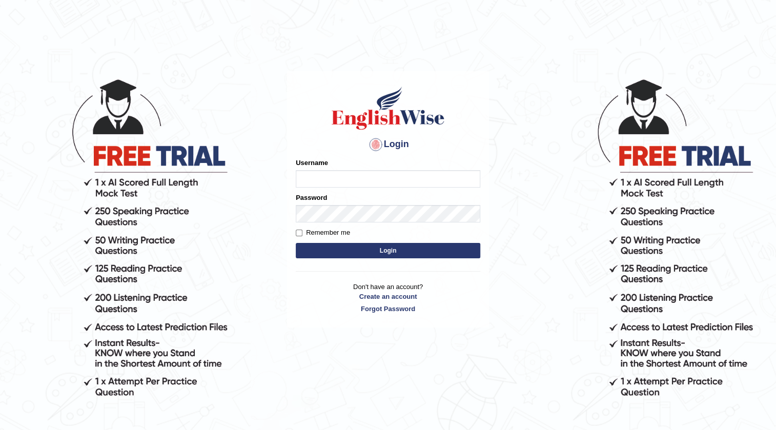
type input "farihaafghan556"
click at [348, 245] on button "Login" at bounding box center [388, 250] width 185 height 15
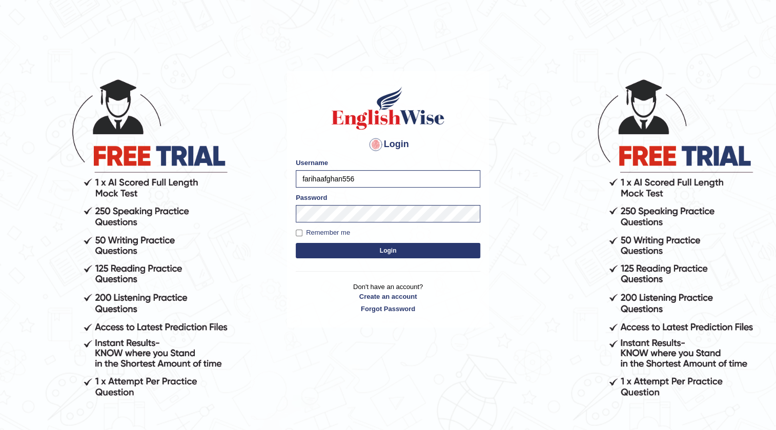
click at [355, 252] on button "Login" at bounding box center [388, 250] width 185 height 15
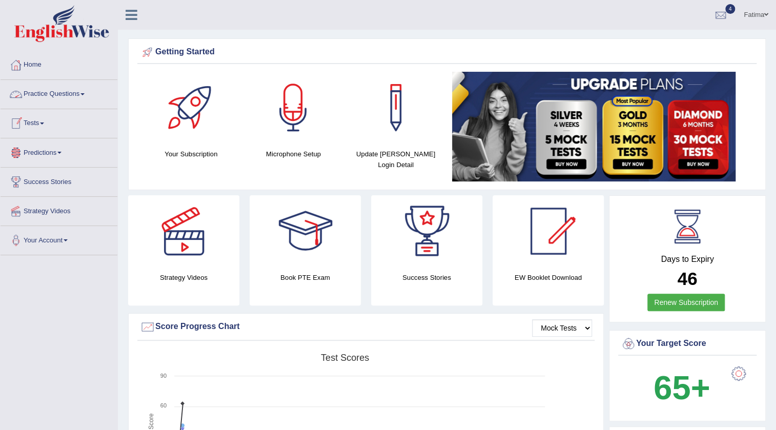
click at [82, 97] on link "Practice Questions" at bounding box center [59, 93] width 117 height 26
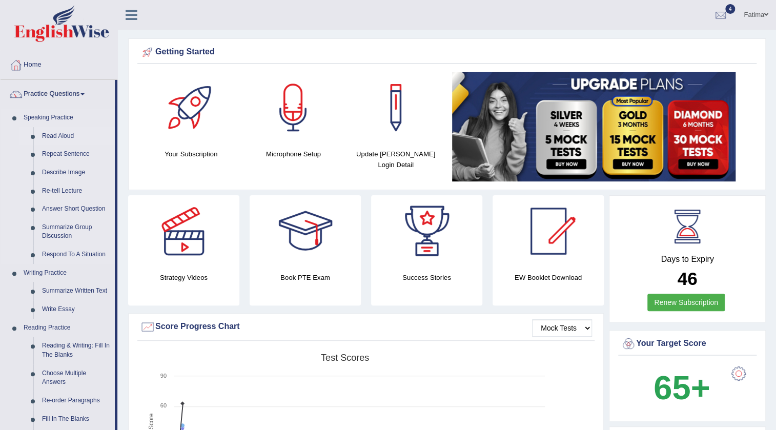
click at [60, 129] on link "Read Aloud" at bounding box center [75, 136] width 77 height 18
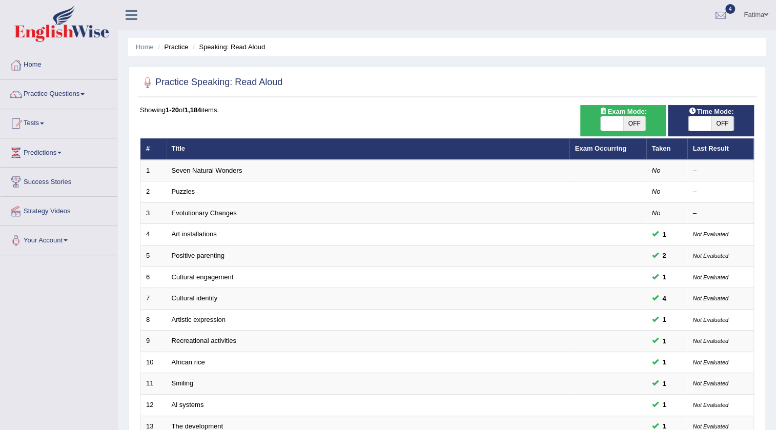
click at [635, 124] on span "OFF" at bounding box center [634, 123] width 23 height 14
checkbox input "true"
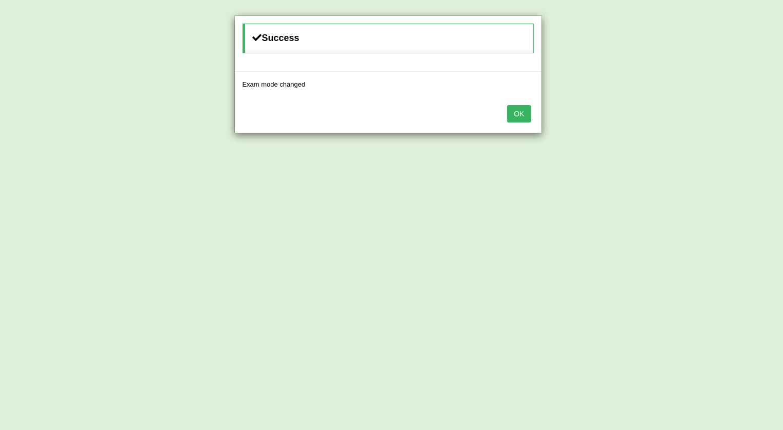
click at [519, 112] on button "OK" at bounding box center [519, 113] width 24 height 17
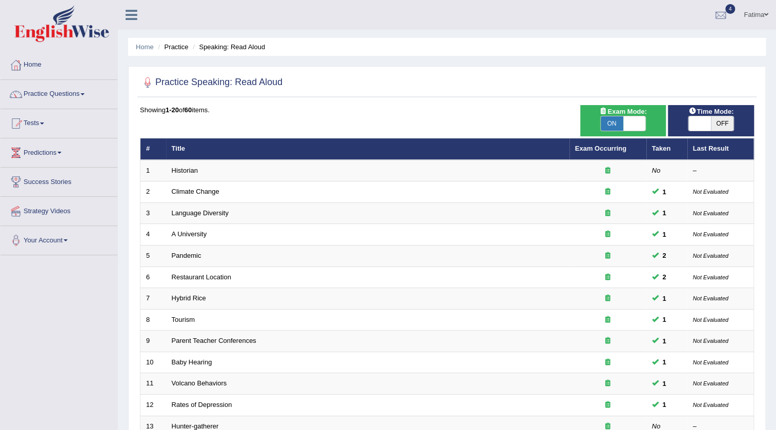
drag, startPoint x: 0, startPoint y: 0, endPoint x: 707, endPoint y: 119, distance: 716.9
click at [707, 119] on span at bounding box center [699, 123] width 23 height 14
click at [718, 122] on span "OFF" at bounding box center [722, 123] width 23 height 14
checkbox input "true"
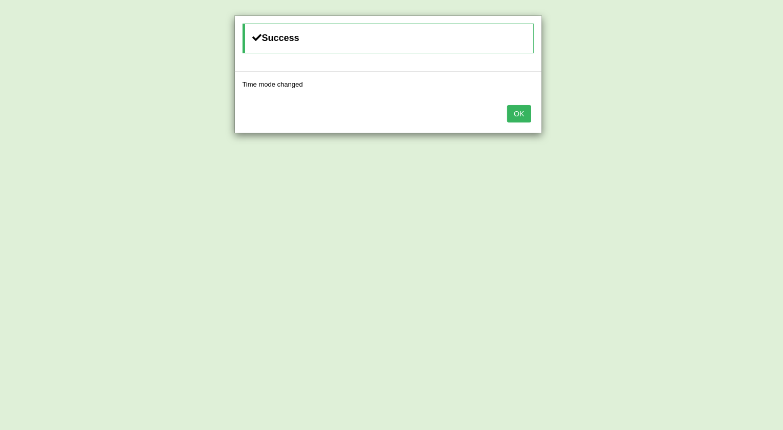
click at [524, 116] on button "OK" at bounding box center [519, 113] width 24 height 17
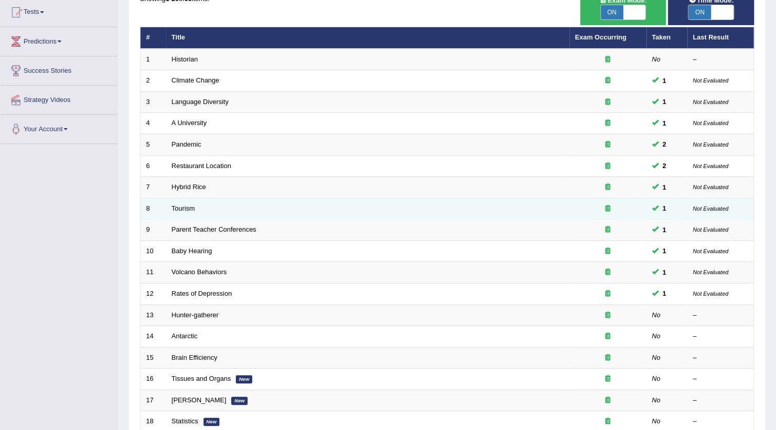
scroll to position [247, 0]
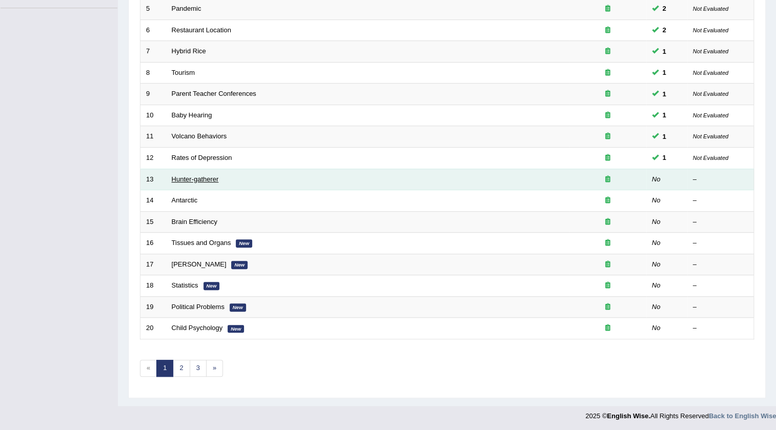
click at [197, 178] on link "Hunter-gatherer" at bounding box center [195, 179] width 47 height 8
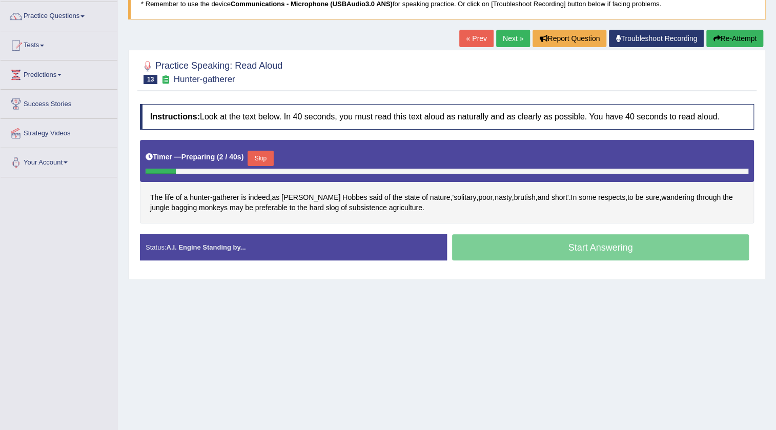
scroll to position [108, 0]
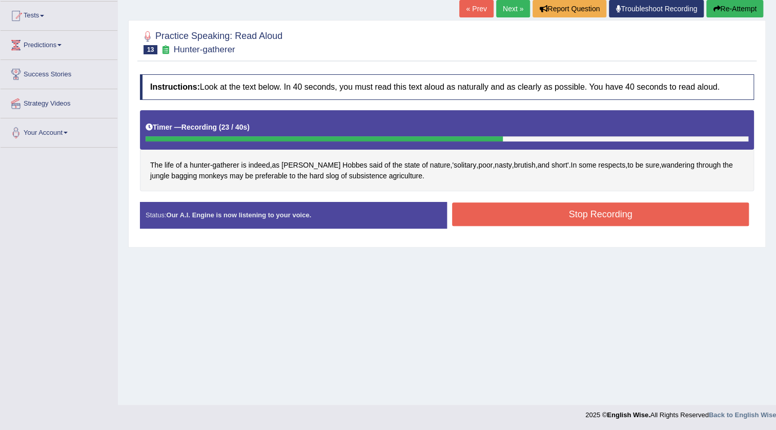
click at [505, 209] on button "Stop Recording" at bounding box center [600, 214] width 297 height 24
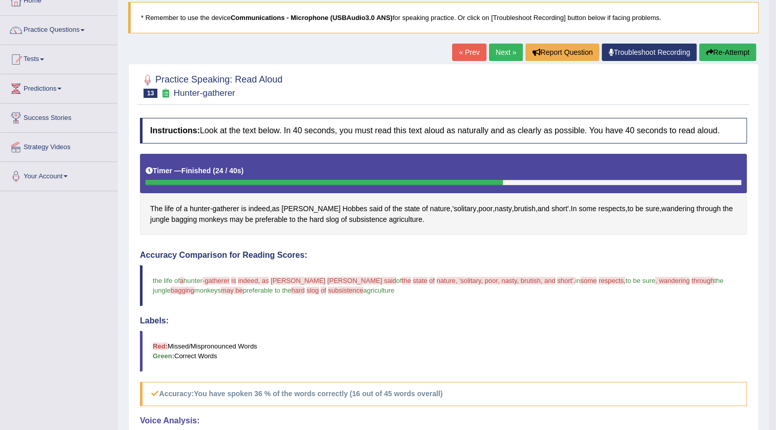
scroll to position [37, 0]
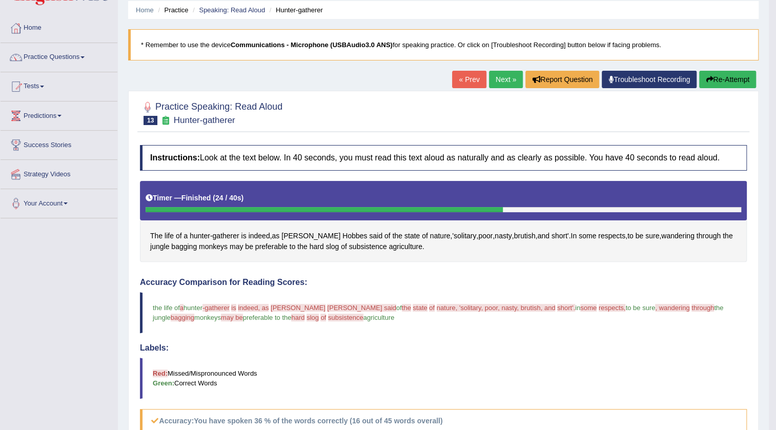
click at [505, 81] on link "Next »" at bounding box center [506, 79] width 34 height 17
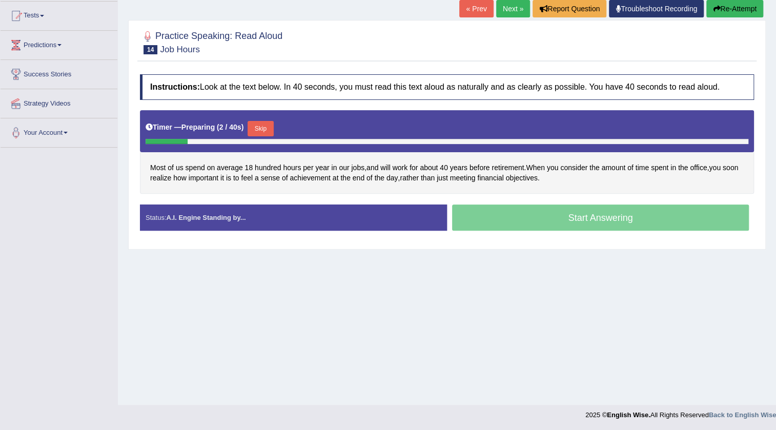
scroll to position [108, 0]
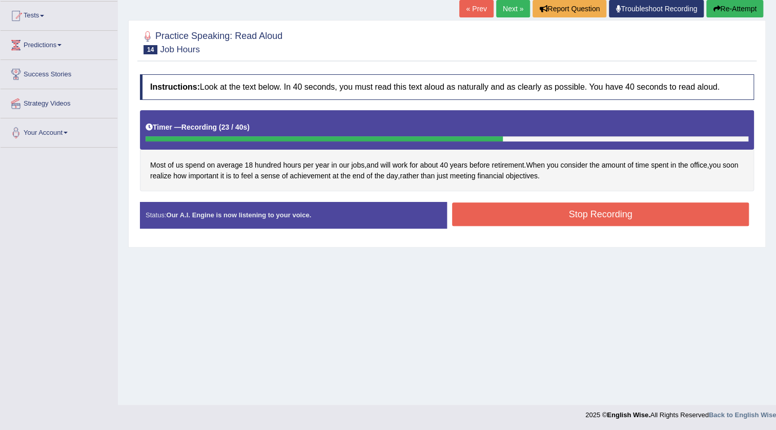
click at [543, 214] on button "Stop Recording" at bounding box center [600, 214] width 297 height 24
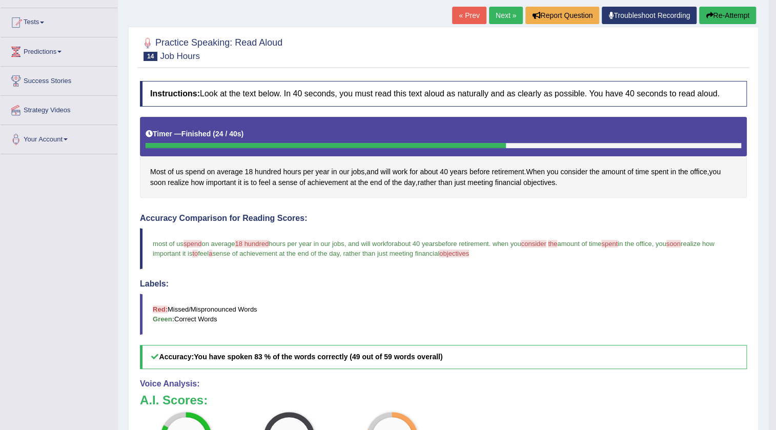
scroll to position [37, 0]
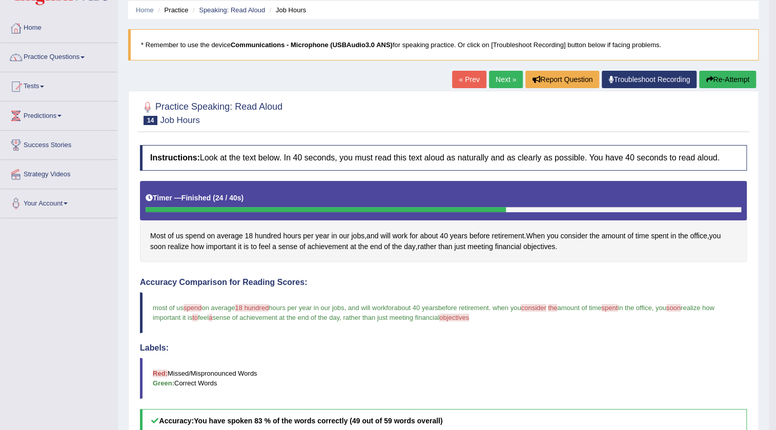
click at [497, 87] on link "Next »" at bounding box center [506, 79] width 34 height 17
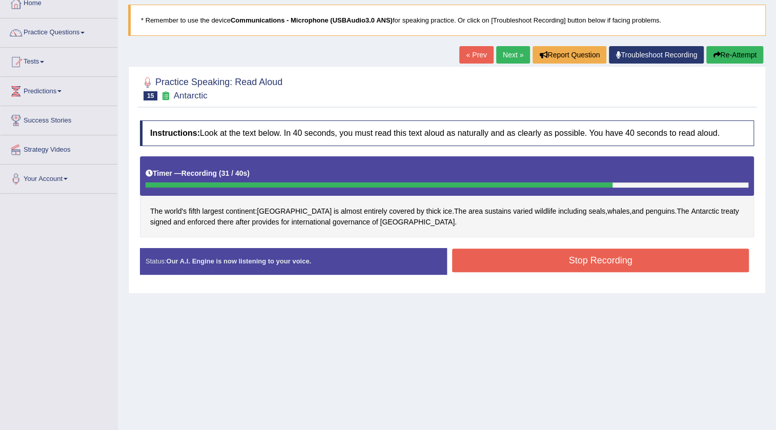
click at [720, 57] on button "Re-Attempt" at bounding box center [734, 54] width 57 height 17
click at [563, 257] on button "Stop Recording" at bounding box center [600, 261] width 297 height 24
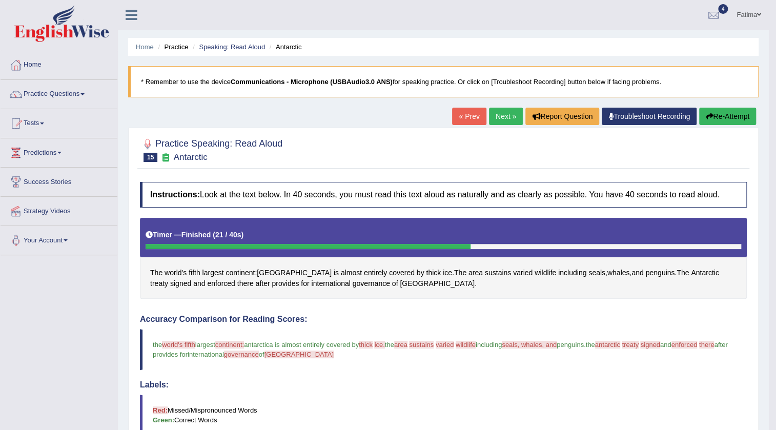
click at [500, 117] on link "Next »" at bounding box center [506, 116] width 34 height 17
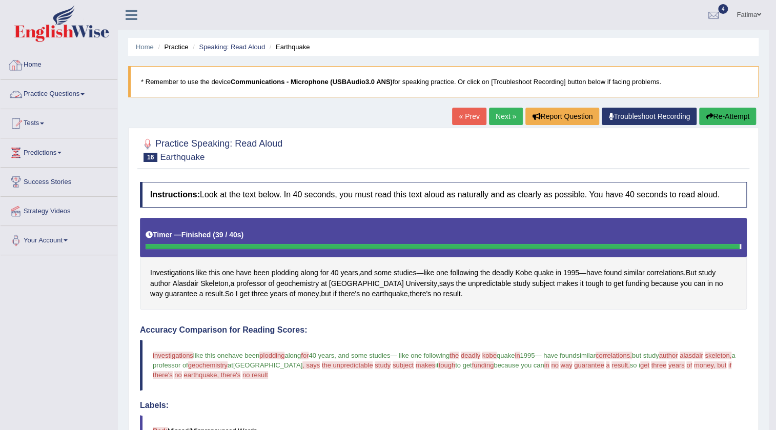
click at [76, 89] on link "Practice Questions" at bounding box center [59, 93] width 117 height 26
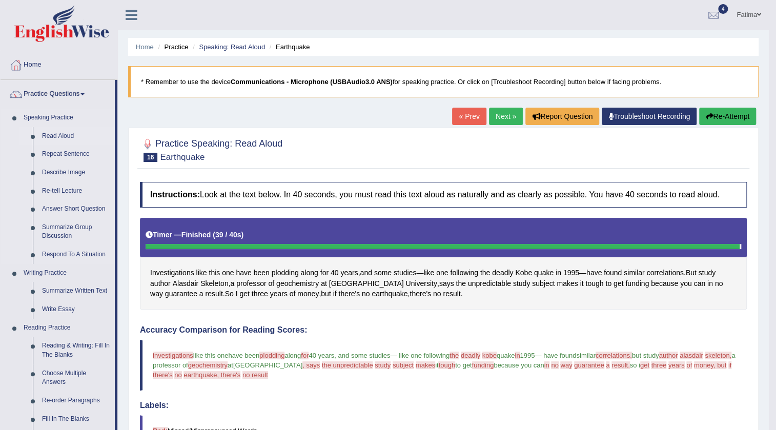
click at [65, 136] on link "Read Aloud" at bounding box center [75, 136] width 77 height 18
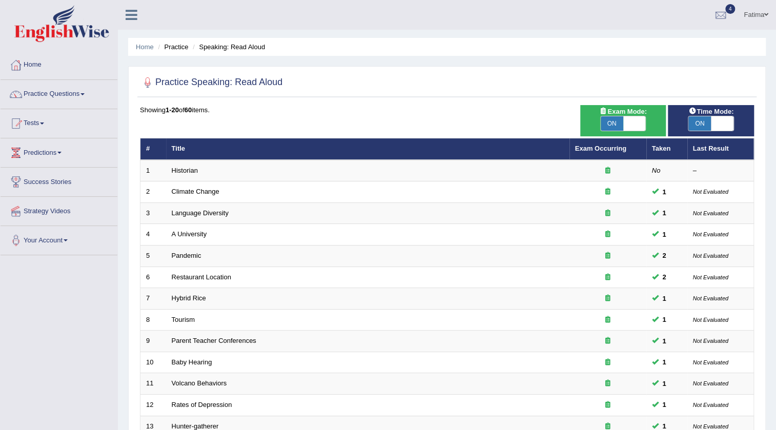
click at [705, 123] on span "ON" at bounding box center [699, 123] width 23 height 14
checkbox input "false"
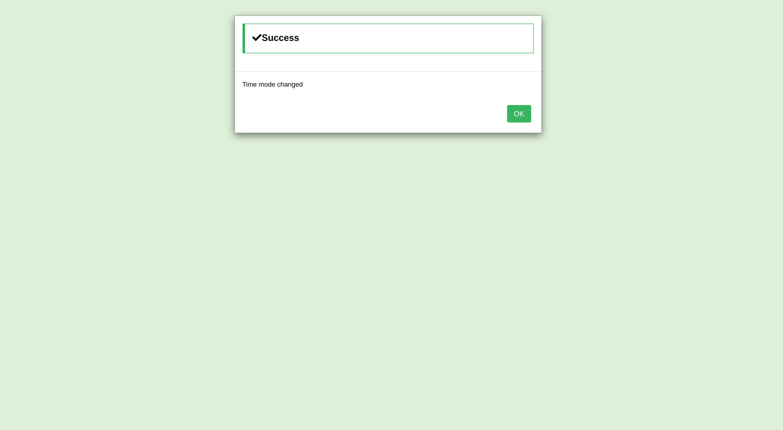
click at [528, 117] on button "OK" at bounding box center [519, 113] width 24 height 17
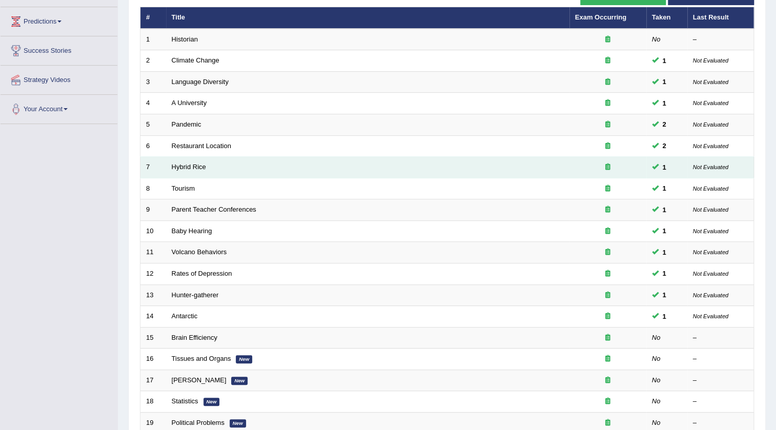
scroll to position [247, 0]
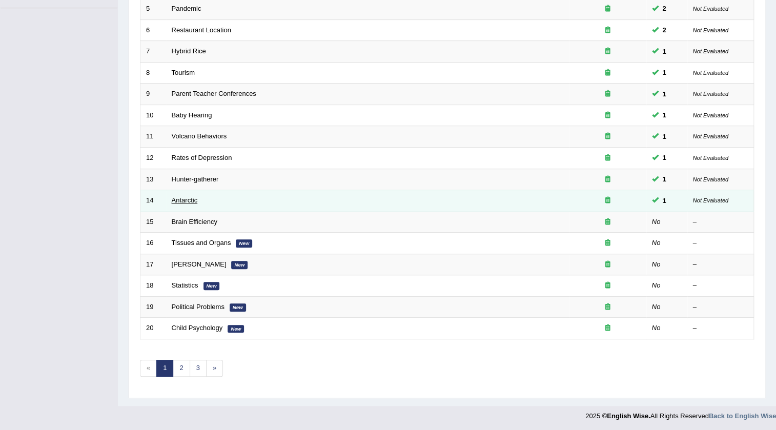
click at [186, 198] on link "Antarctic" at bounding box center [185, 200] width 26 height 8
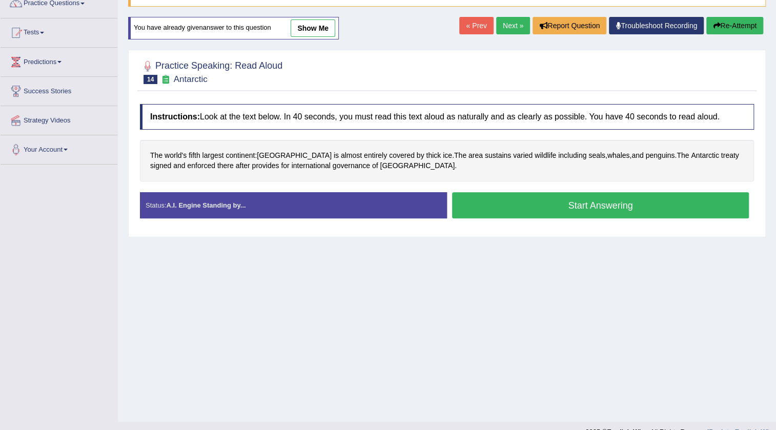
scroll to position [108, 0]
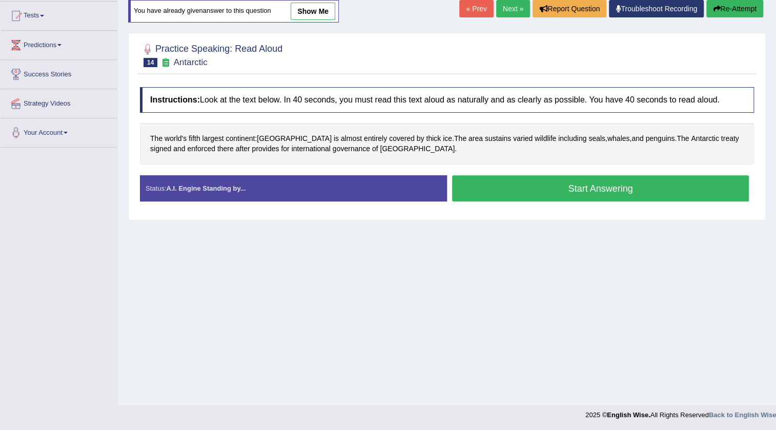
click at [513, 189] on button "Start Answering" at bounding box center [600, 188] width 297 height 26
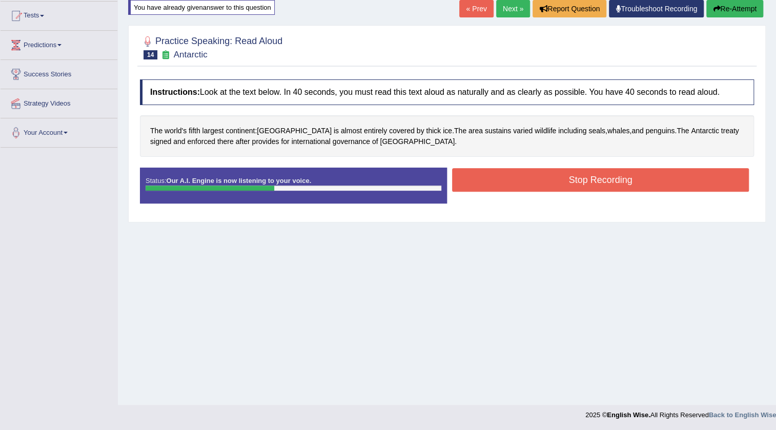
click at [538, 187] on button "Stop Recording" at bounding box center [600, 180] width 297 height 24
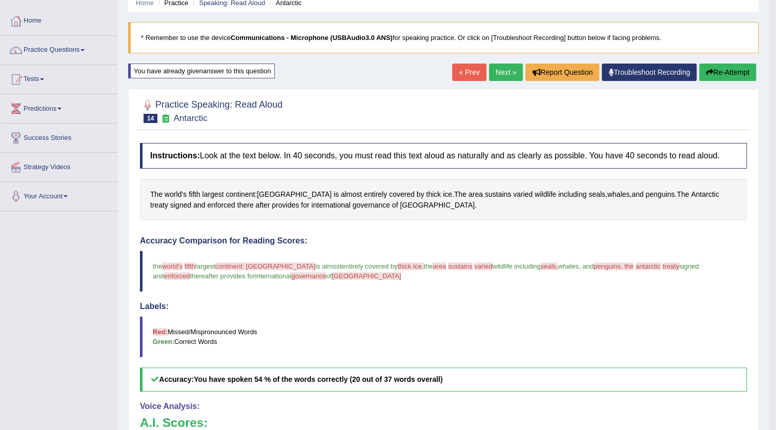
scroll to position [12, 0]
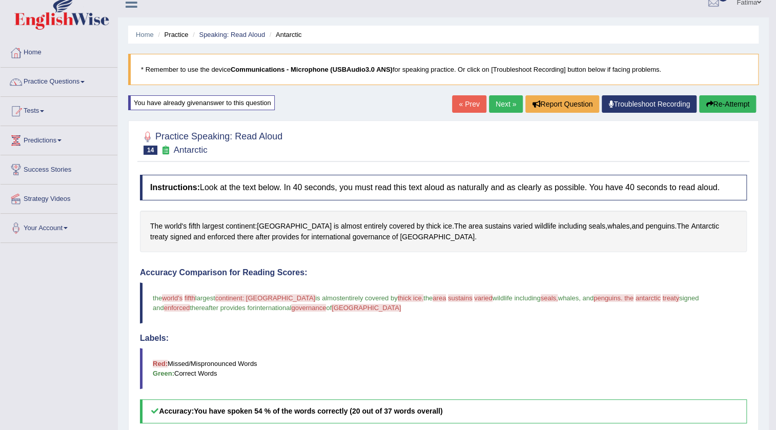
click at [508, 104] on link "Next »" at bounding box center [506, 103] width 34 height 17
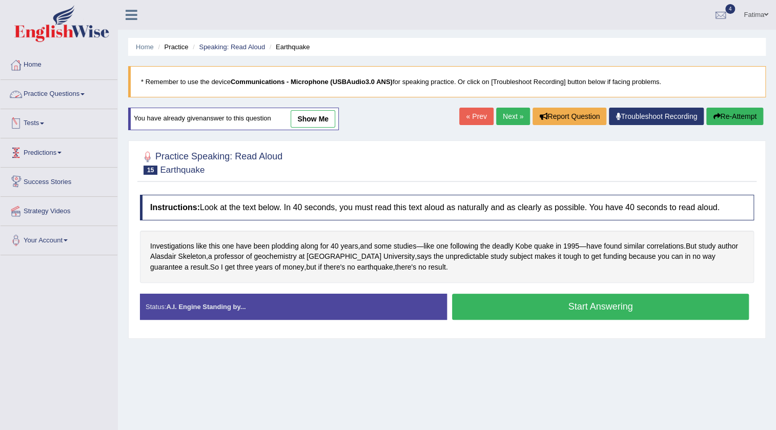
click at [61, 91] on link "Practice Questions" at bounding box center [59, 93] width 117 height 26
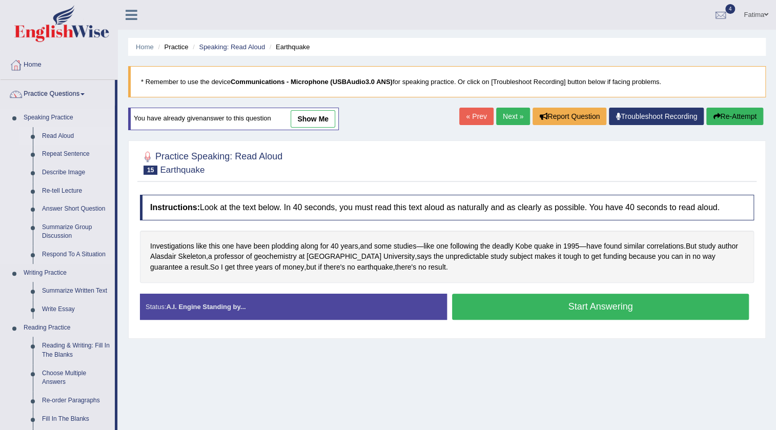
click at [64, 134] on link "Read Aloud" at bounding box center [75, 136] width 77 height 18
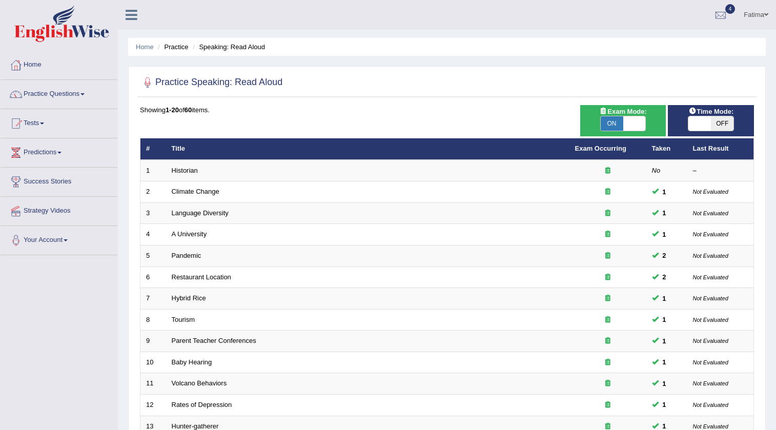
click at [718, 125] on span "OFF" at bounding box center [722, 123] width 23 height 14
checkbox input "true"
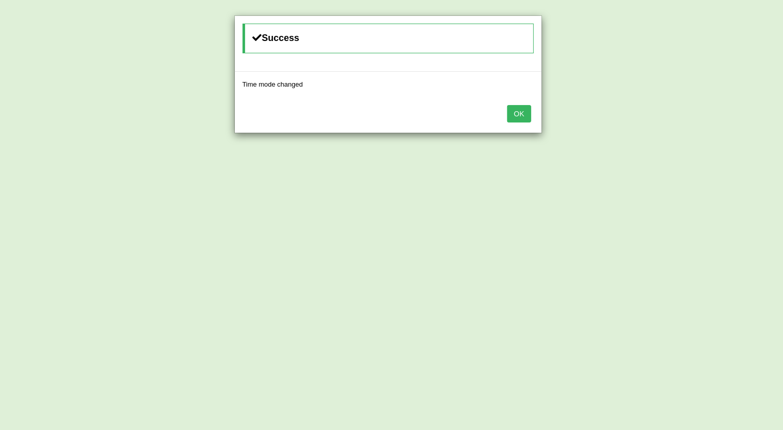
click at [522, 116] on button "OK" at bounding box center [519, 113] width 24 height 17
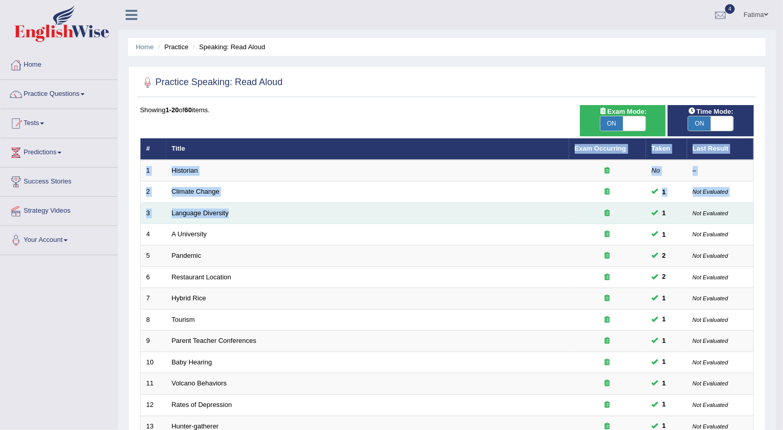
drag, startPoint x: 548, startPoint y: 207, endPoint x: 517, endPoint y: 202, distance: 31.6
click at [533, 207] on table "# Title Exam Occurring Taken Last Result 1 Historian No – 2 Climate Change 1 No…" at bounding box center [447, 362] width 614 height 449
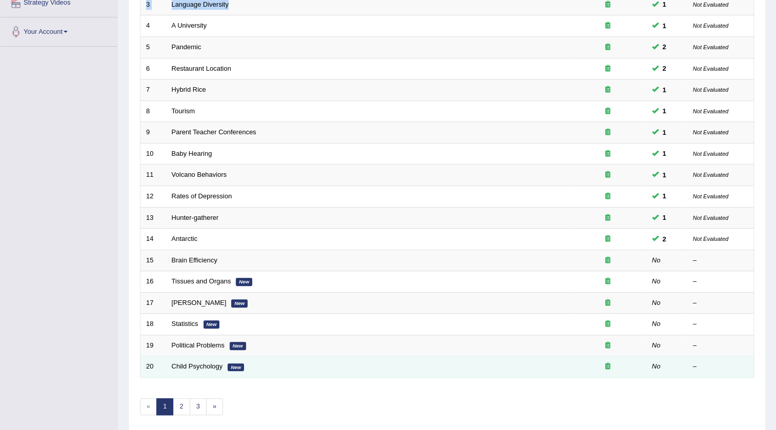
scroll to position [247, 0]
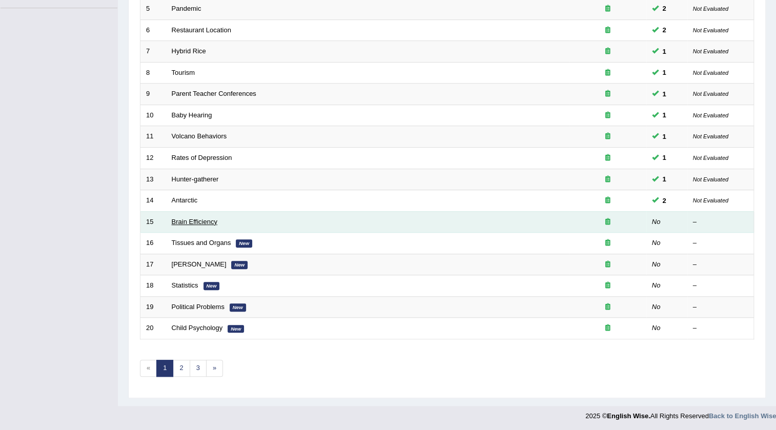
click at [187, 218] on link "Brain Efficiency" at bounding box center [195, 222] width 46 height 8
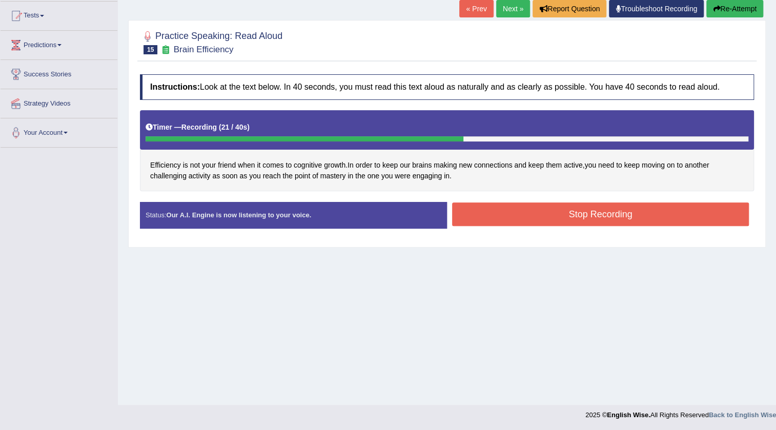
click at [535, 223] on button "Stop Recording" at bounding box center [600, 214] width 297 height 24
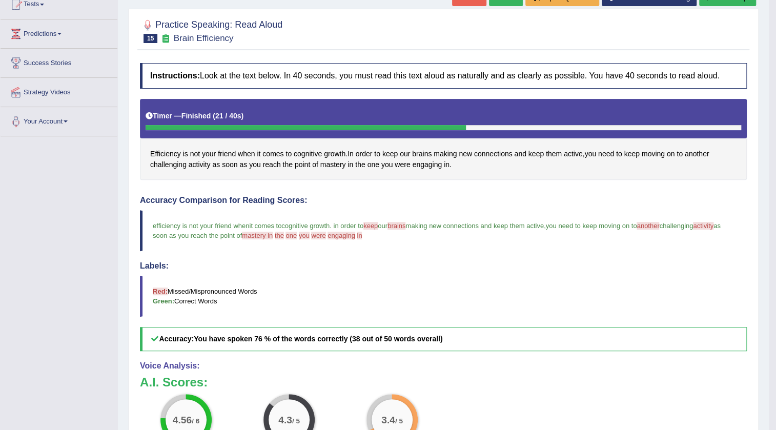
scroll to position [84, 0]
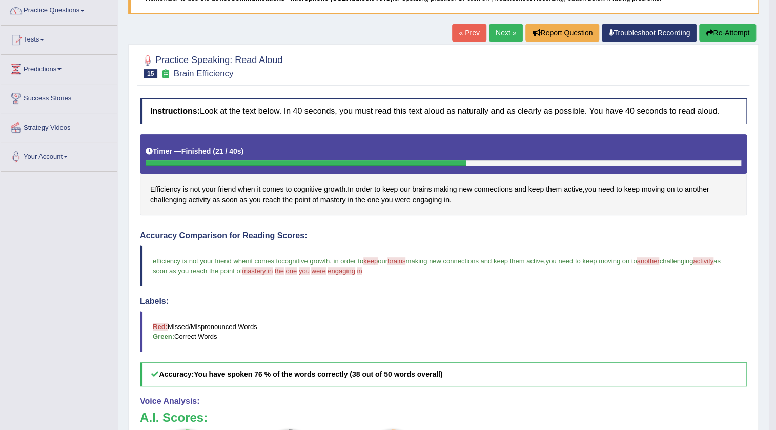
click at [500, 33] on link "Next »" at bounding box center [506, 32] width 34 height 17
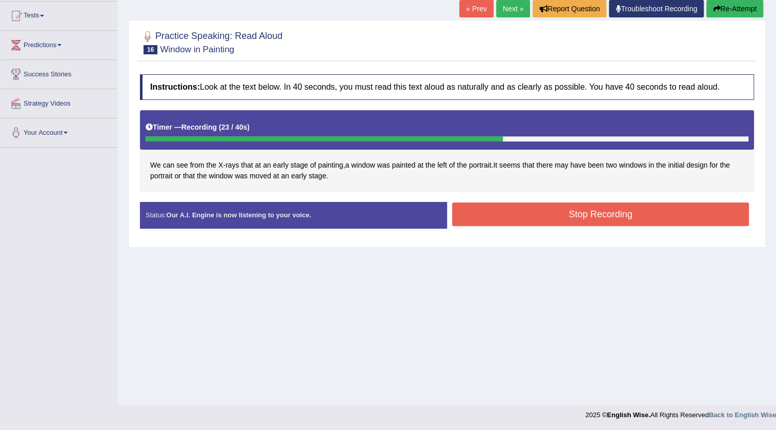
click at [573, 211] on button "Stop Recording" at bounding box center [600, 214] width 297 height 24
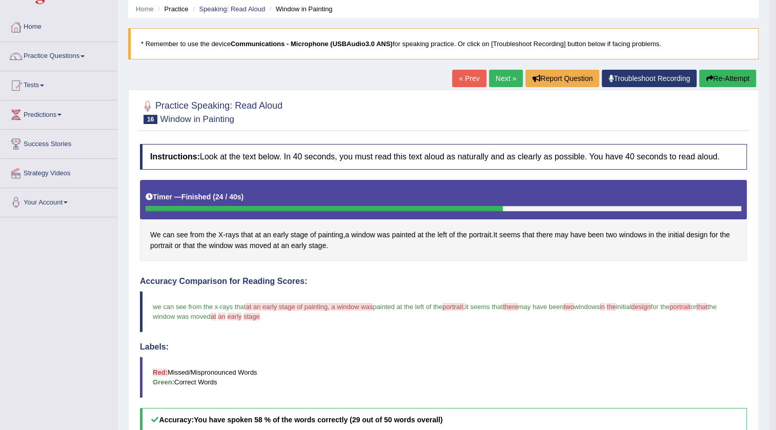
scroll to position [37, 0]
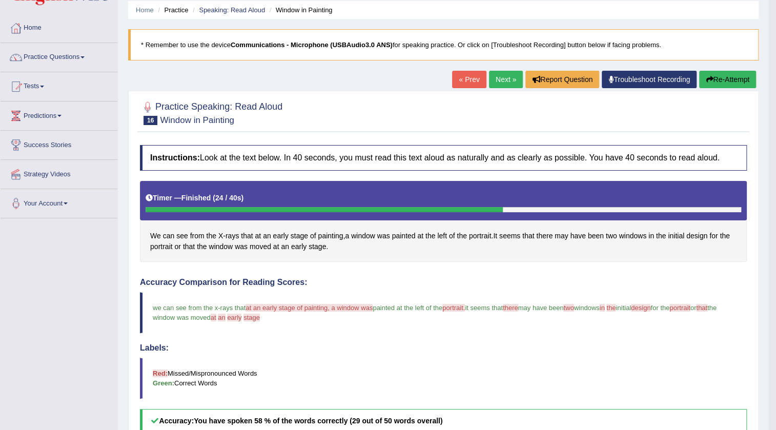
click at [492, 76] on link "Next »" at bounding box center [506, 79] width 34 height 17
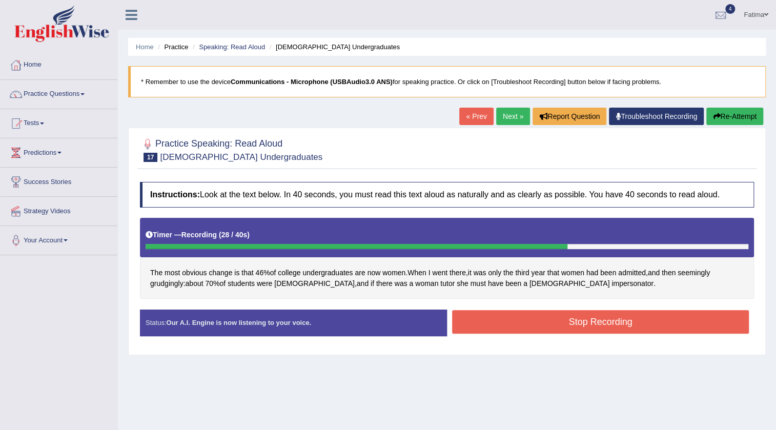
click at [501, 315] on button "Stop Recording" at bounding box center [600, 322] width 297 height 24
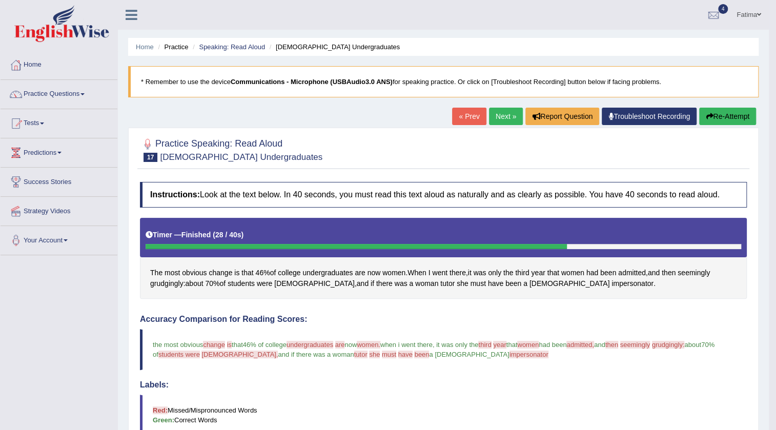
click at [496, 120] on link "Next »" at bounding box center [506, 116] width 34 height 17
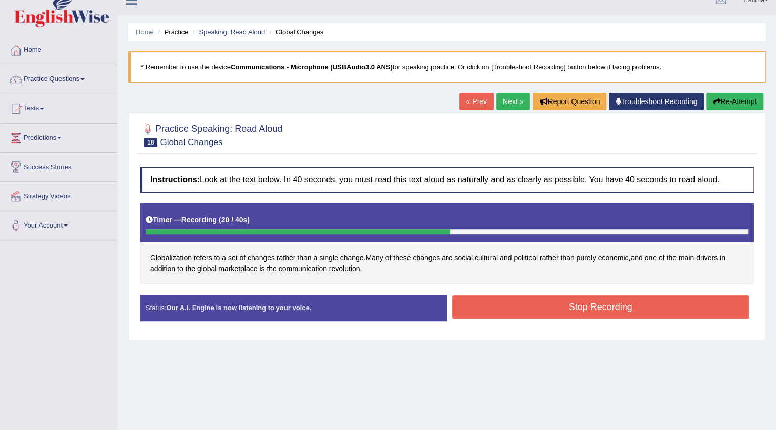
click at [545, 306] on button "Stop Recording" at bounding box center [600, 307] width 297 height 24
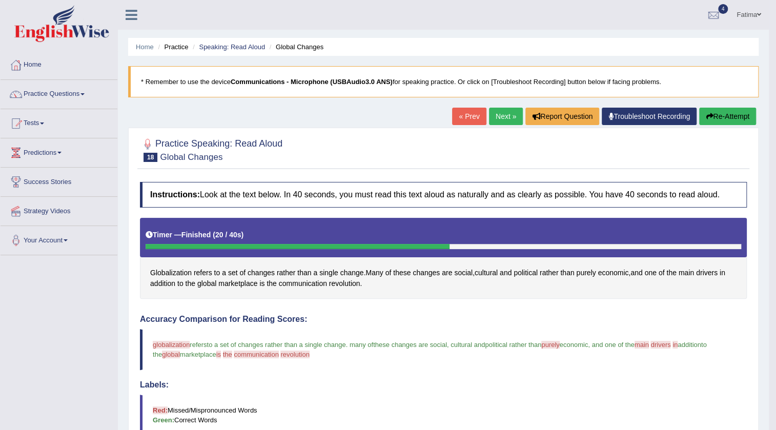
click at [499, 118] on link "Next »" at bounding box center [506, 116] width 34 height 17
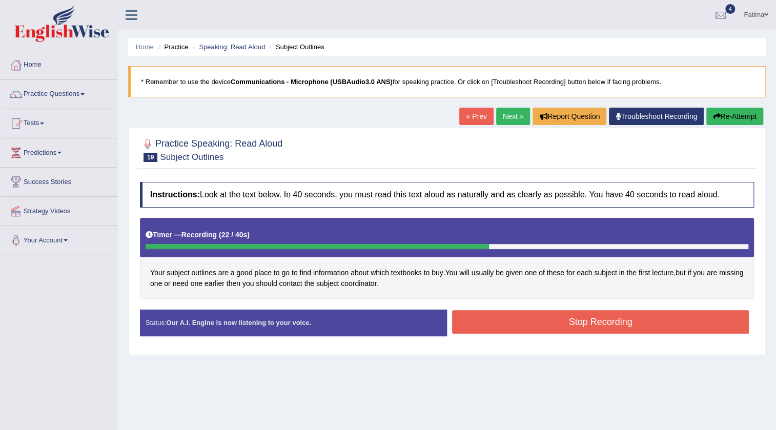
click at [512, 325] on button "Stop Recording" at bounding box center [600, 322] width 297 height 24
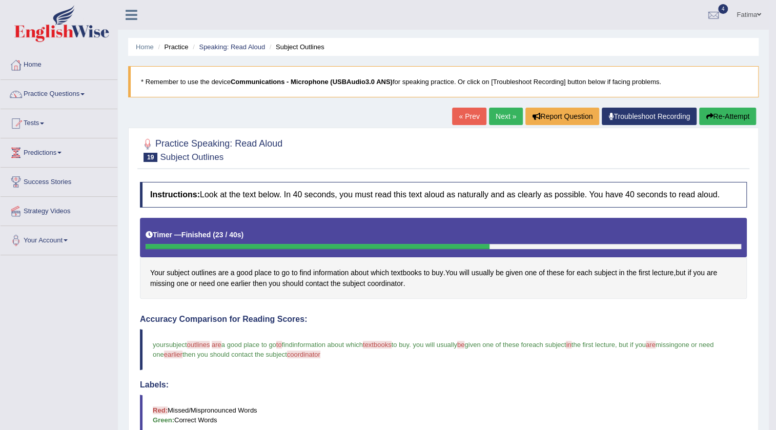
click at [499, 116] on link "Next »" at bounding box center [506, 116] width 34 height 17
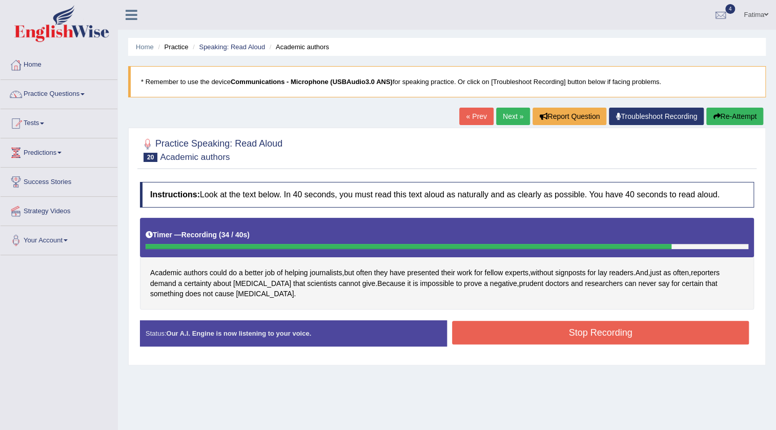
click at [532, 328] on button "Stop Recording" at bounding box center [600, 333] width 297 height 24
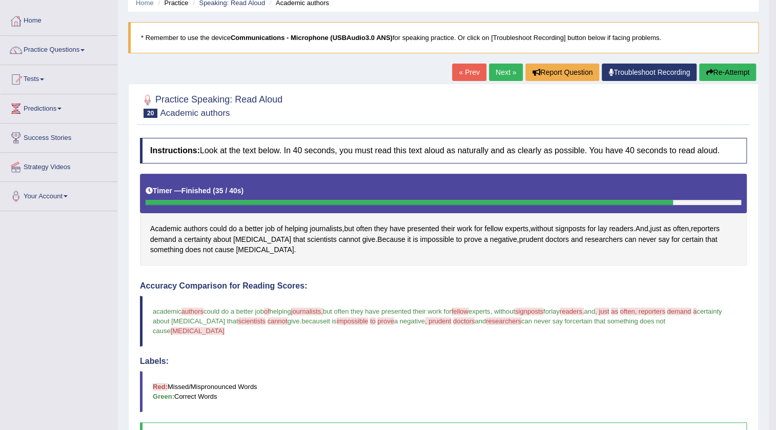
scroll to position [1, 0]
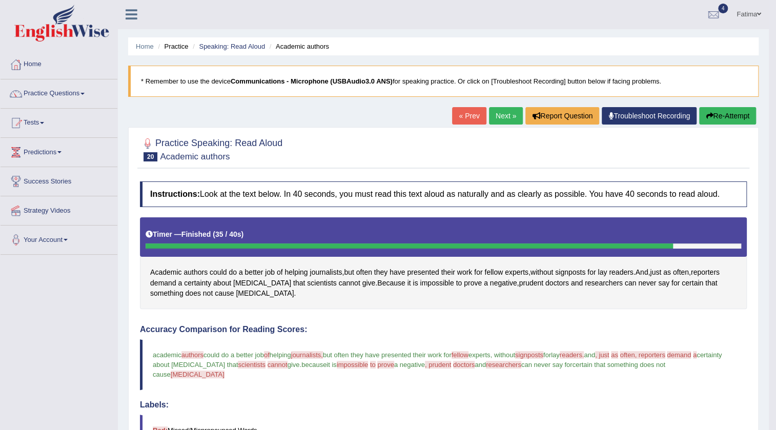
click at [504, 115] on link "Next »" at bounding box center [506, 115] width 34 height 17
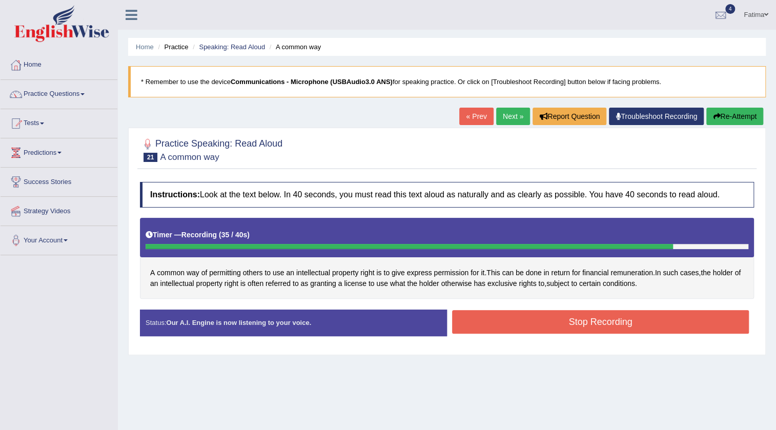
click at [569, 319] on button "Stop Recording" at bounding box center [600, 322] width 297 height 24
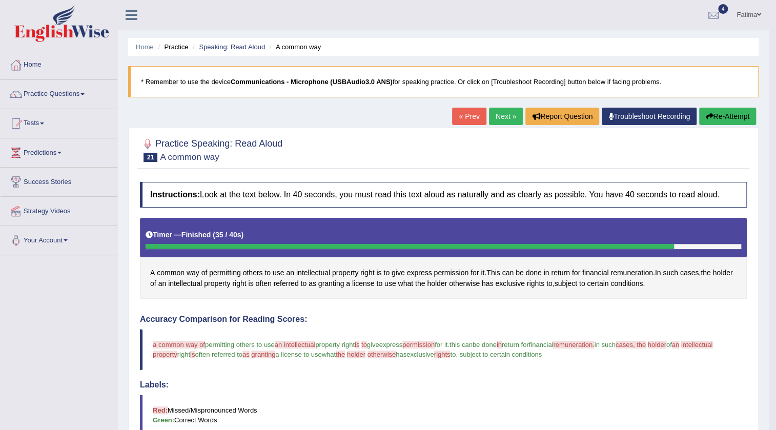
click at [493, 112] on link "Next »" at bounding box center [506, 116] width 34 height 17
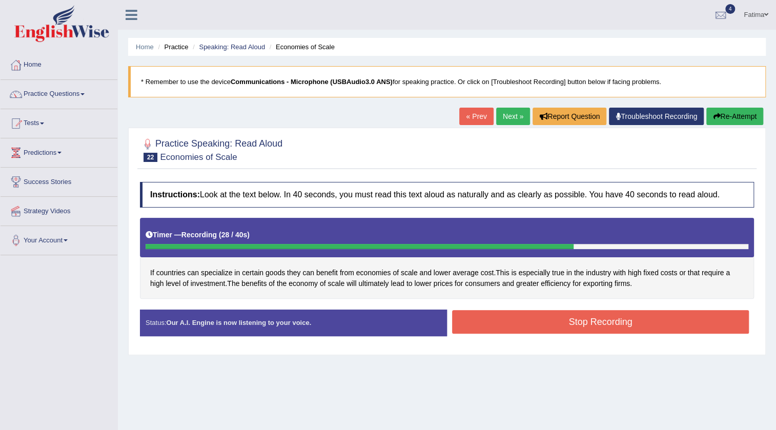
click at [537, 319] on button "Stop Recording" at bounding box center [600, 322] width 297 height 24
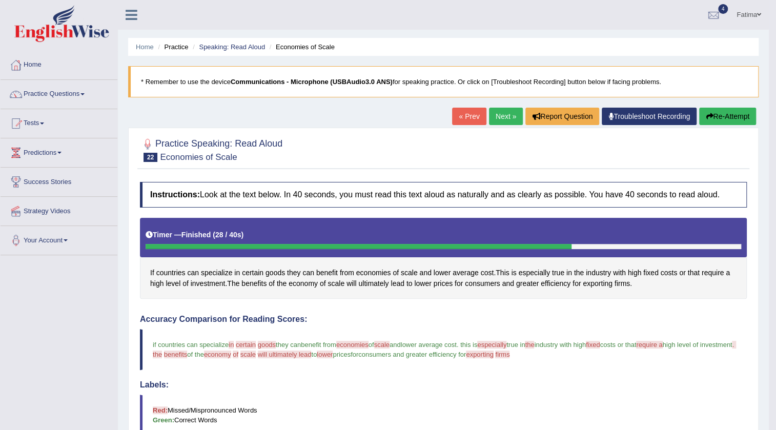
click at [496, 120] on link "Next »" at bounding box center [506, 116] width 34 height 17
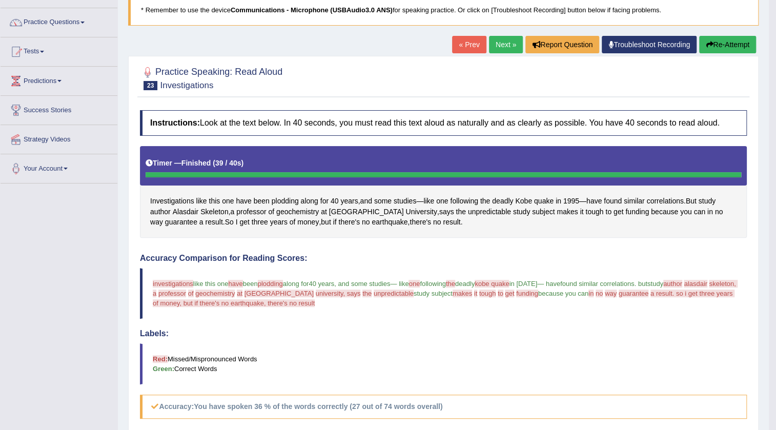
scroll to position [46, 0]
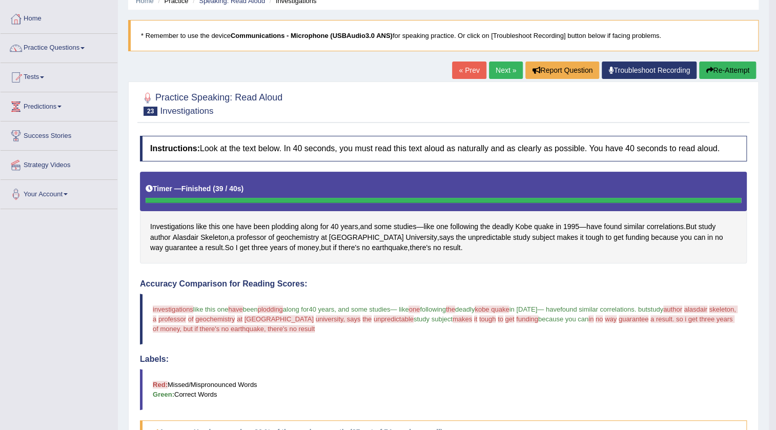
click at [735, 68] on button "Re-Attempt" at bounding box center [727, 70] width 57 height 17
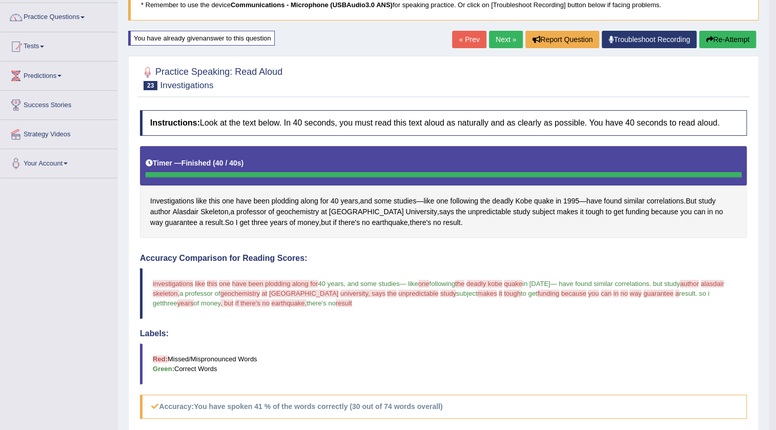
scroll to position [46, 0]
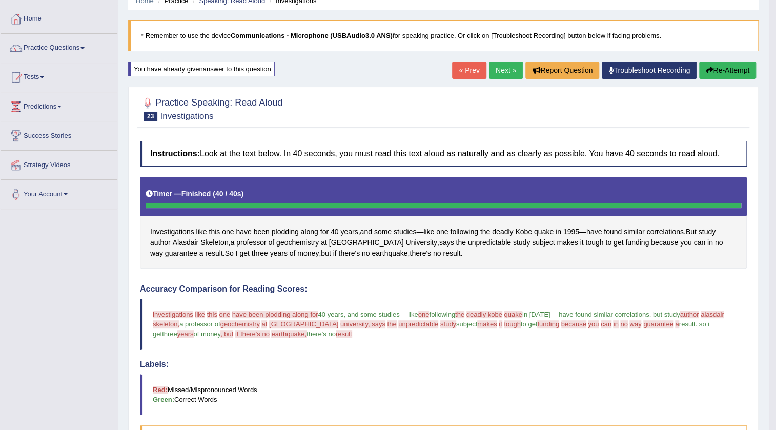
click at [715, 64] on button "Re-Attempt" at bounding box center [727, 70] width 57 height 17
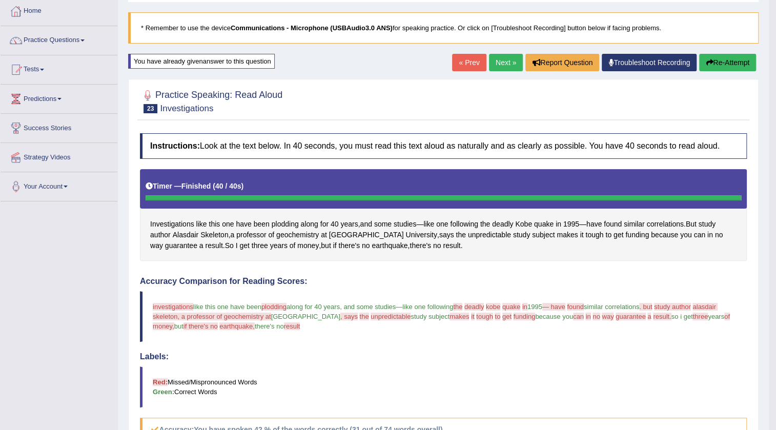
scroll to position [15, 0]
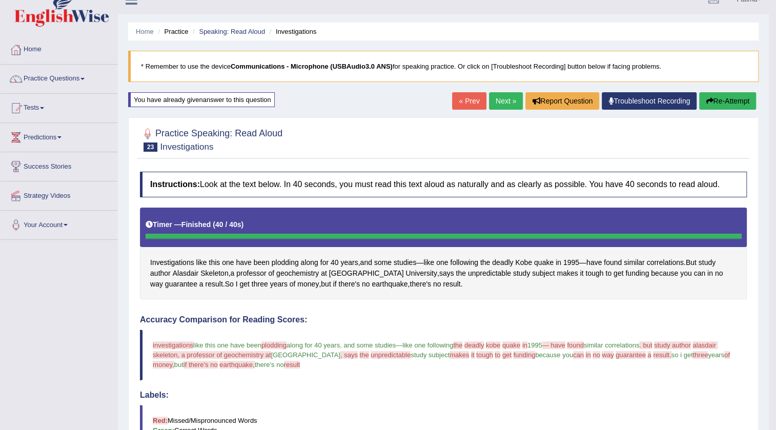
click at [501, 99] on link "Next »" at bounding box center [506, 100] width 34 height 17
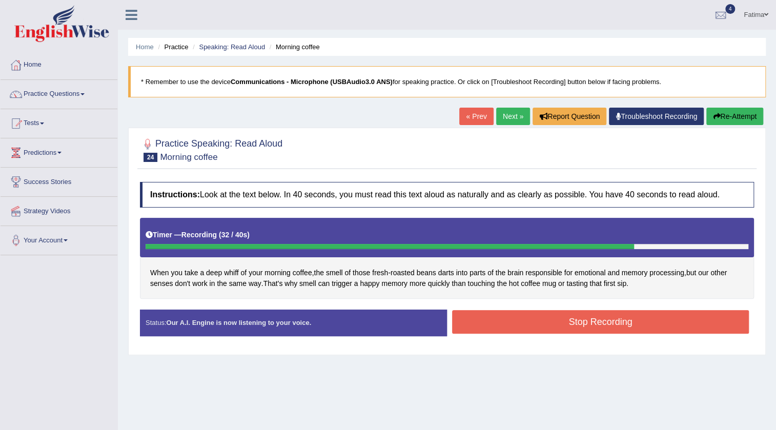
click at [504, 332] on button "Stop Recording" at bounding box center [600, 322] width 297 height 24
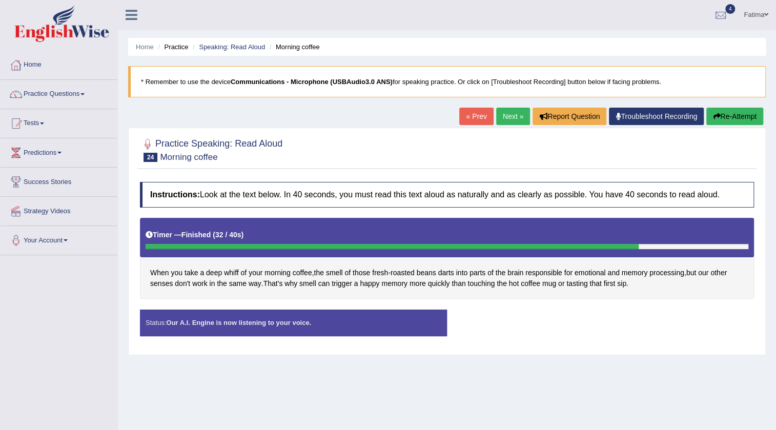
click at [504, 328] on div "Status: Our A.I. Engine is now listening to your voice. Start Answering Stop Re…" at bounding box center [447, 328] width 614 height 36
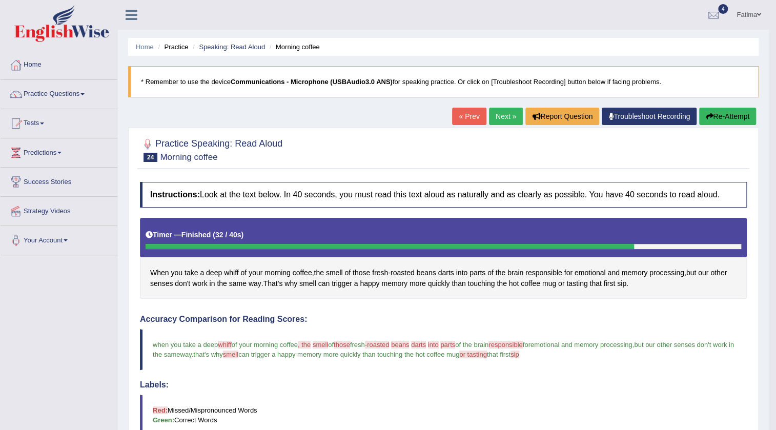
click at [498, 116] on link "Next »" at bounding box center [506, 116] width 34 height 17
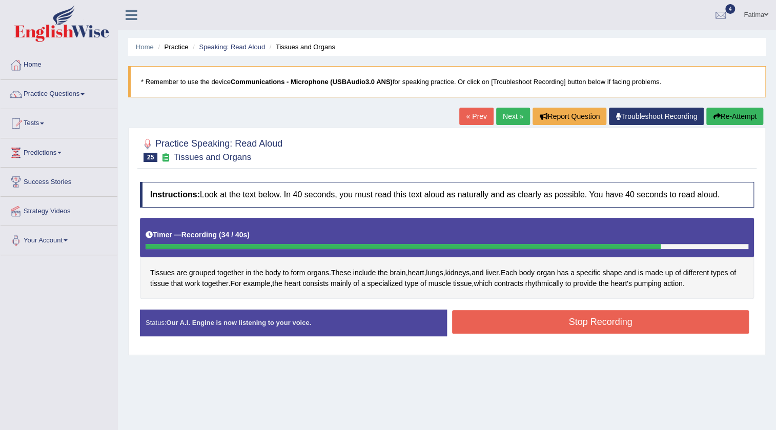
click at [495, 329] on button "Stop Recording" at bounding box center [600, 322] width 297 height 24
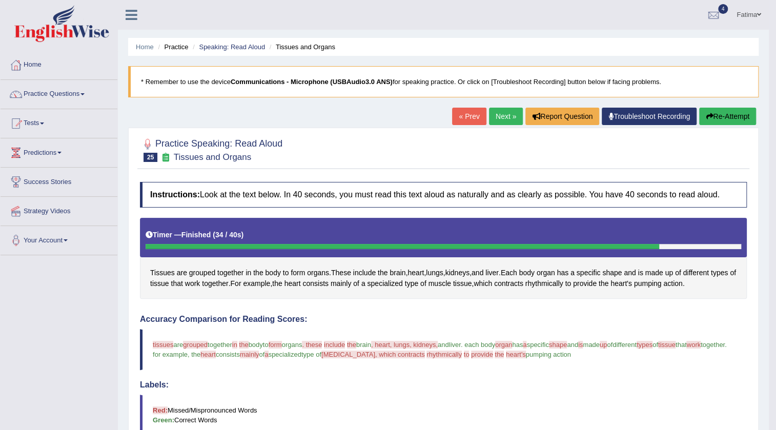
click at [505, 117] on link "Next »" at bounding box center [506, 116] width 34 height 17
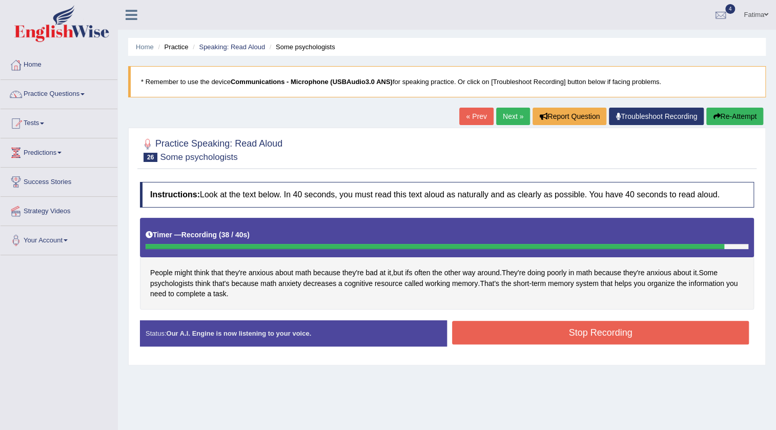
click at [550, 338] on button "Stop Recording" at bounding box center [600, 333] width 297 height 24
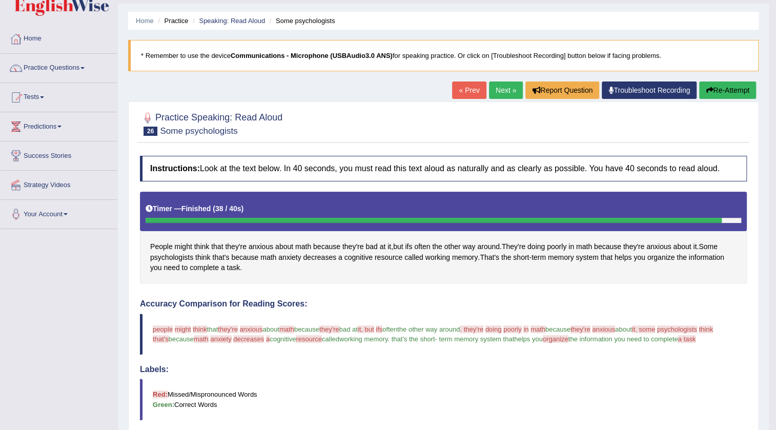
scroll to position [1, 0]
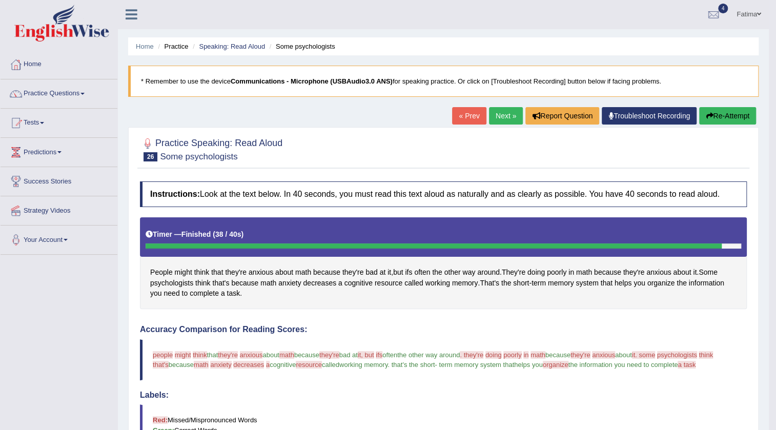
click at [501, 117] on link "Next »" at bounding box center [506, 115] width 34 height 17
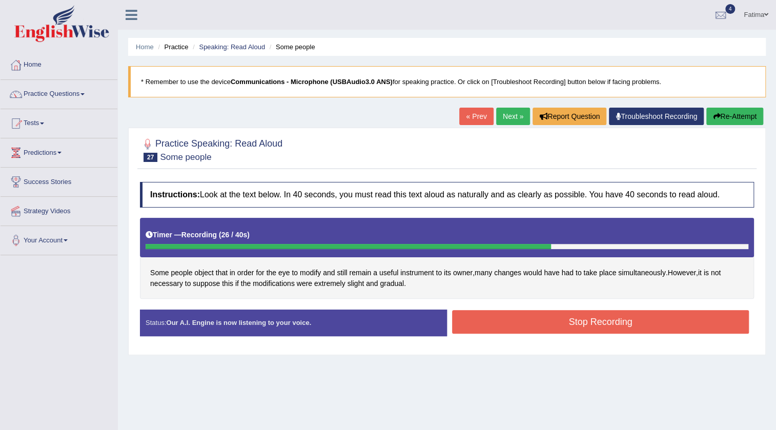
click at [613, 323] on button "Stop Recording" at bounding box center [600, 322] width 297 height 24
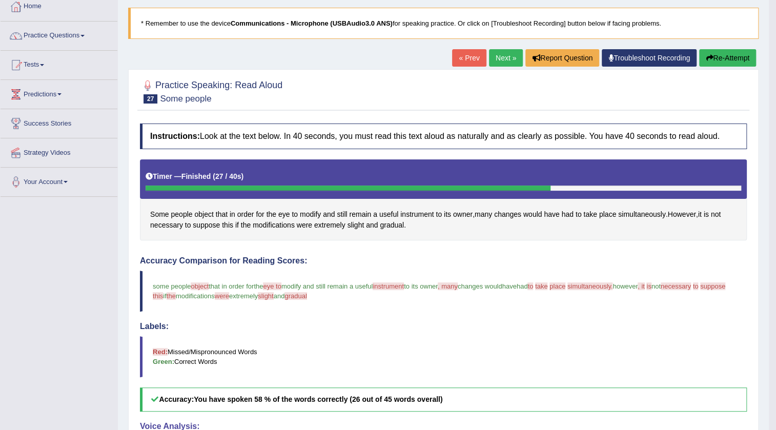
scroll to position [37, 0]
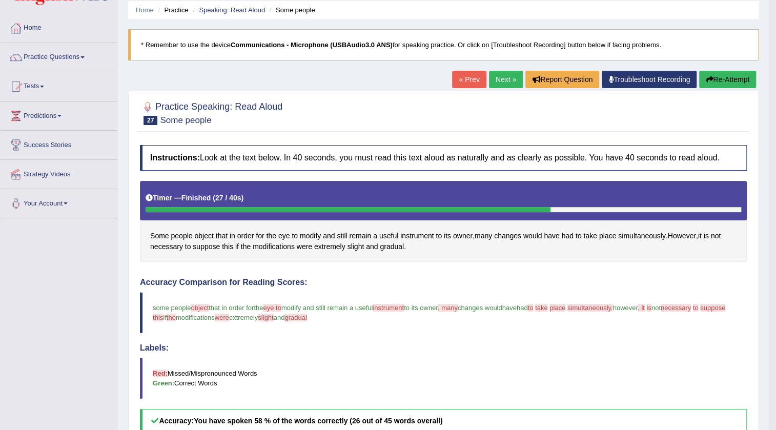
click at [495, 72] on link "Next »" at bounding box center [506, 79] width 34 height 17
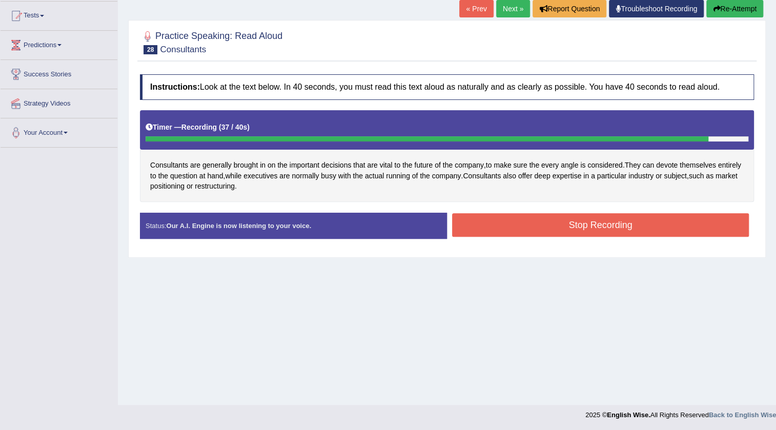
drag, startPoint x: 644, startPoint y: 445, endPoint x: 568, endPoint y: 448, distance: 75.9
click at [568, 322] on html "Toggle navigation Home Practice Questions Speaking Practice Read Aloud Repeat S…" at bounding box center [388, 107] width 776 height 430
click at [600, 218] on button "Stop Recording" at bounding box center [600, 225] width 297 height 24
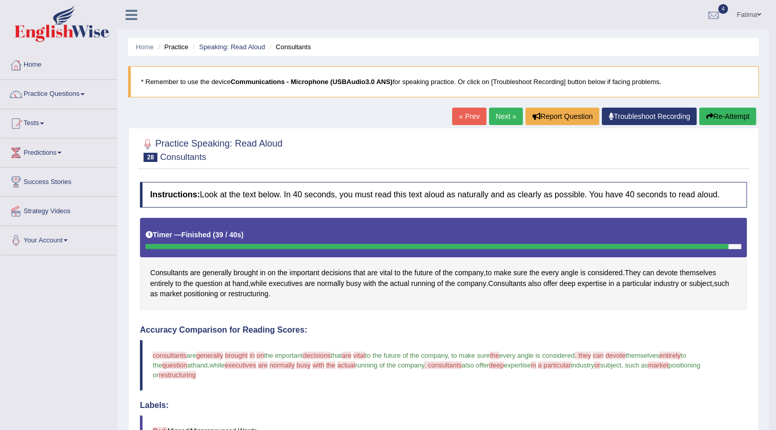
click at [497, 113] on link "Next »" at bounding box center [506, 116] width 34 height 17
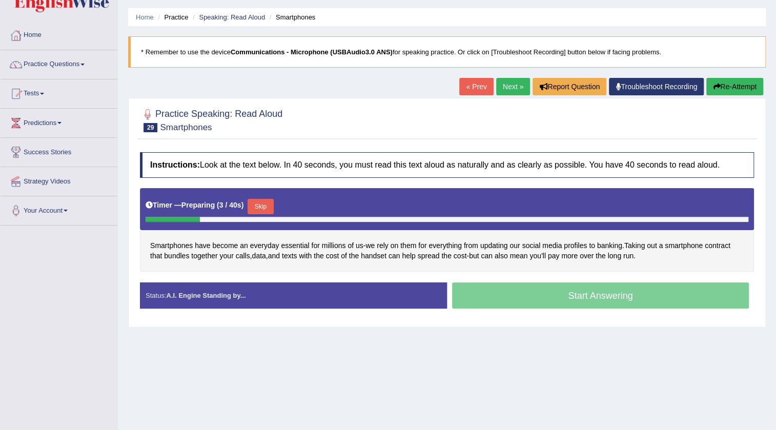
scroll to position [93, 0]
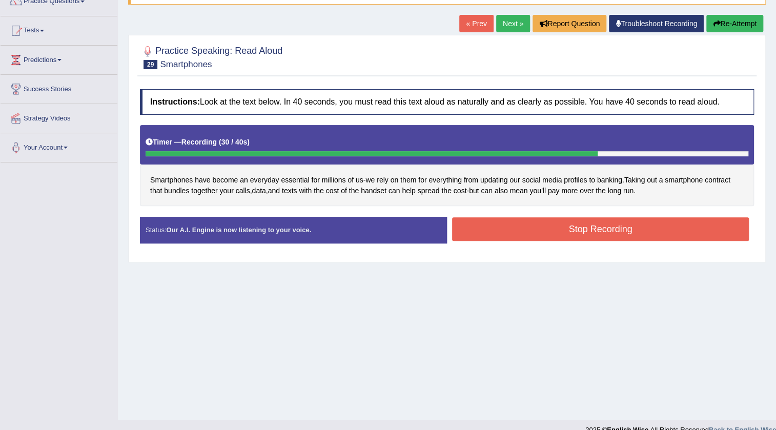
click at [620, 234] on button "Stop Recording" at bounding box center [600, 229] width 297 height 24
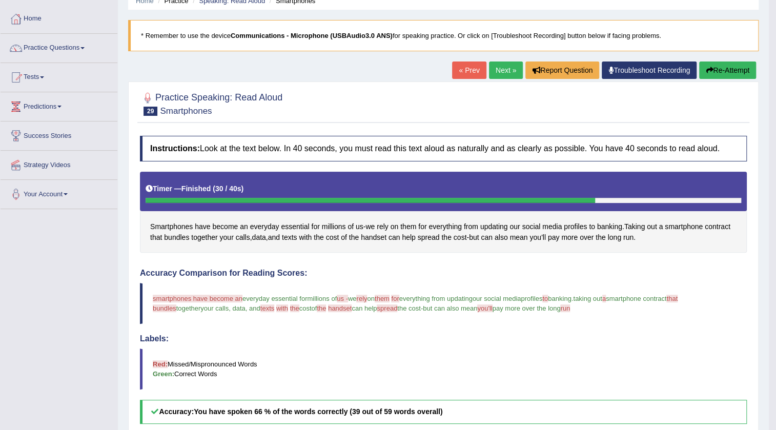
scroll to position [0, 0]
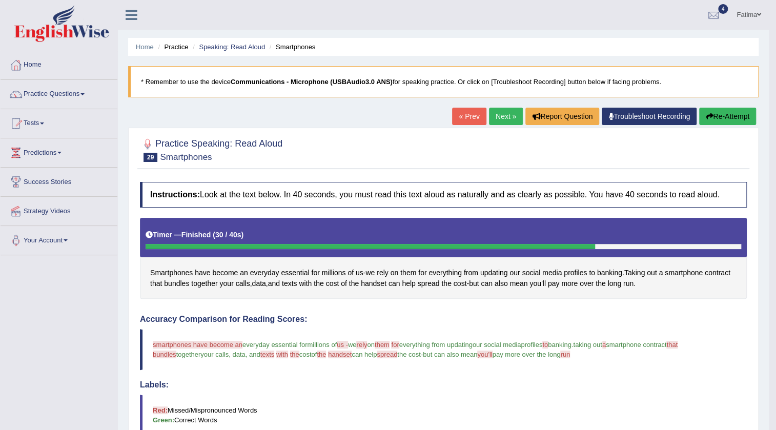
click at [509, 115] on link "Next »" at bounding box center [506, 116] width 34 height 17
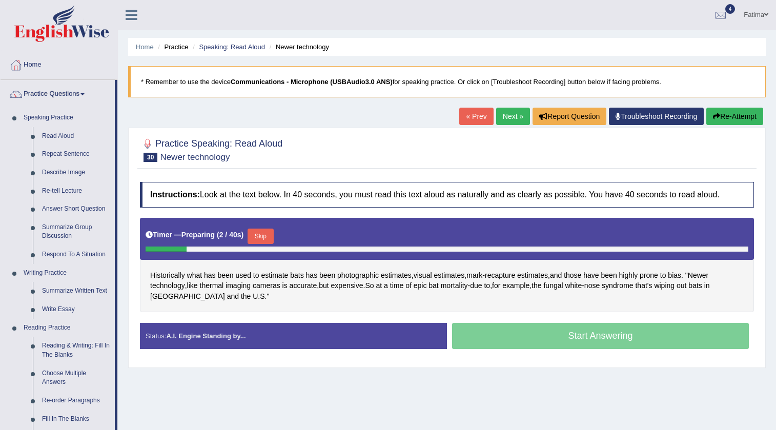
click at [54, 151] on link "Repeat Sentence" at bounding box center [75, 154] width 77 height 18
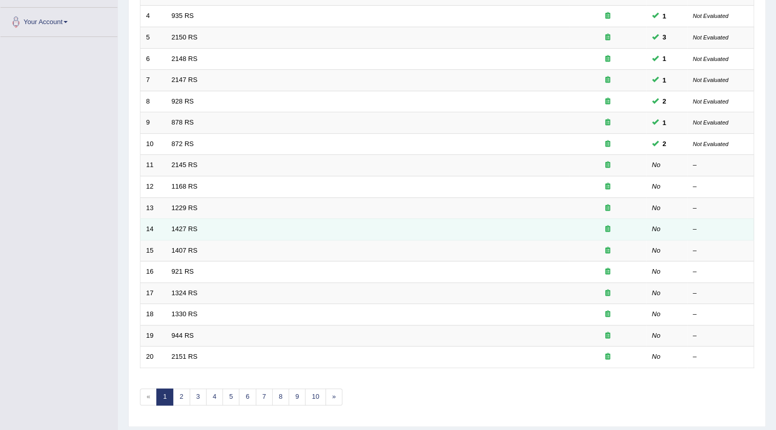
scroll to position [233, 0]
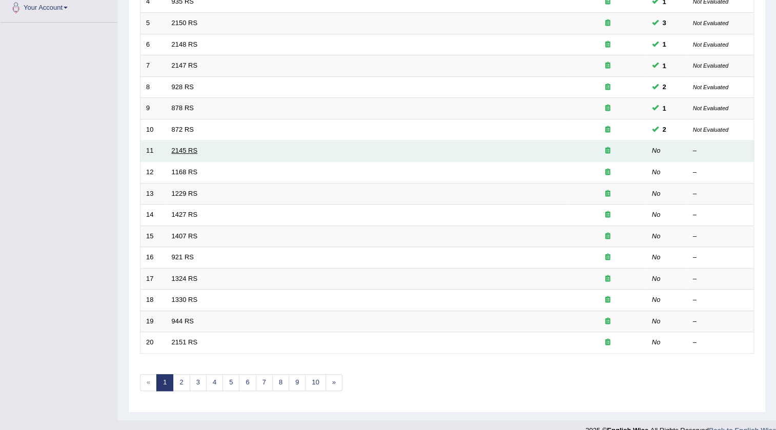
click at [179, 149] on link "2145 RS" at bounding box center [185, 151] width 26 height 8
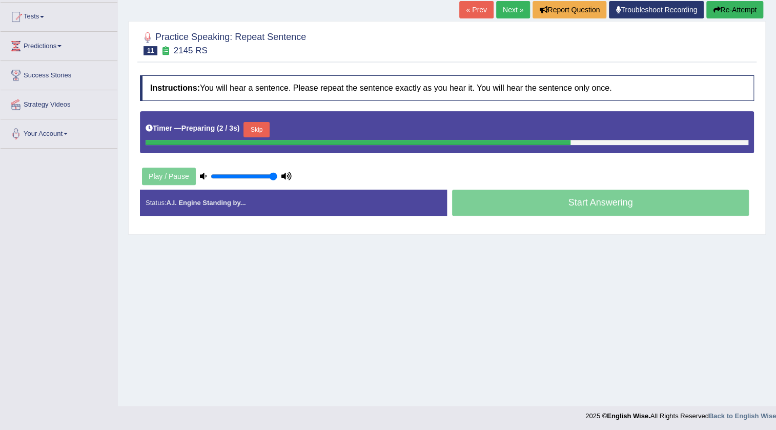
scroll to position [108, 0]
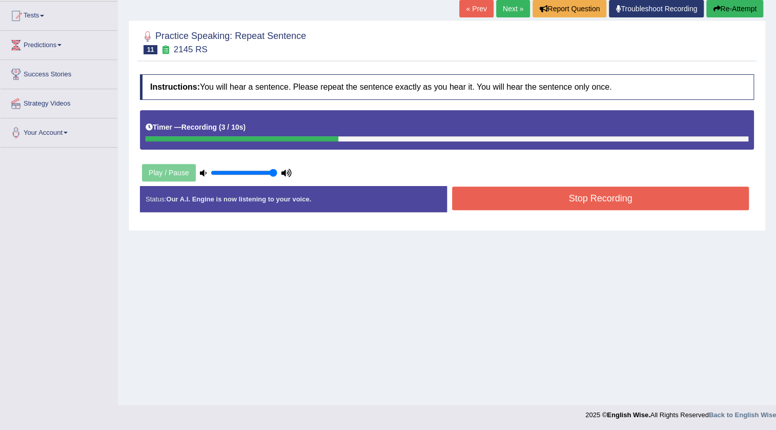
click at [508, 198] on button "Stop Recording" at bounding box center [600, 199] width 297 height 24
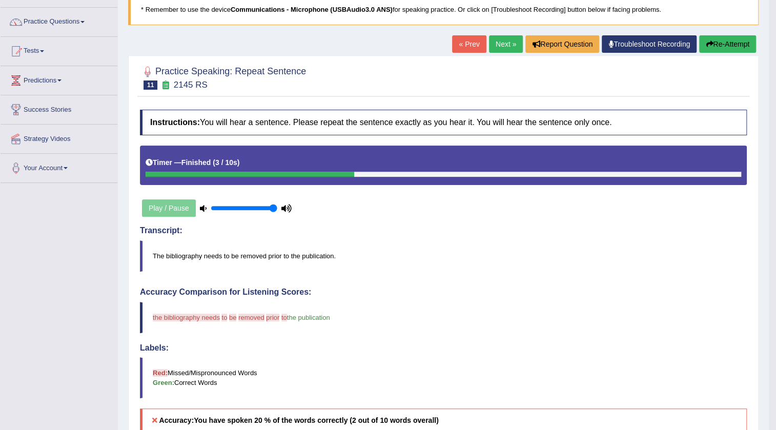
scroll to position [15, 0]
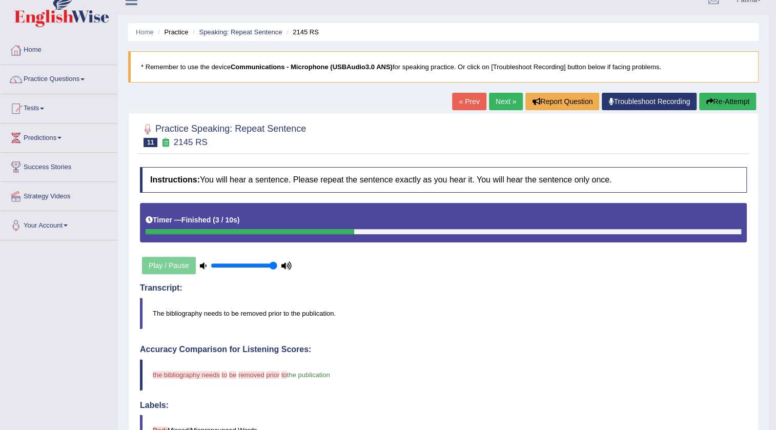
click at [504, 99] on link "Next »" at bounding box center [506, 101] width 34 height 17
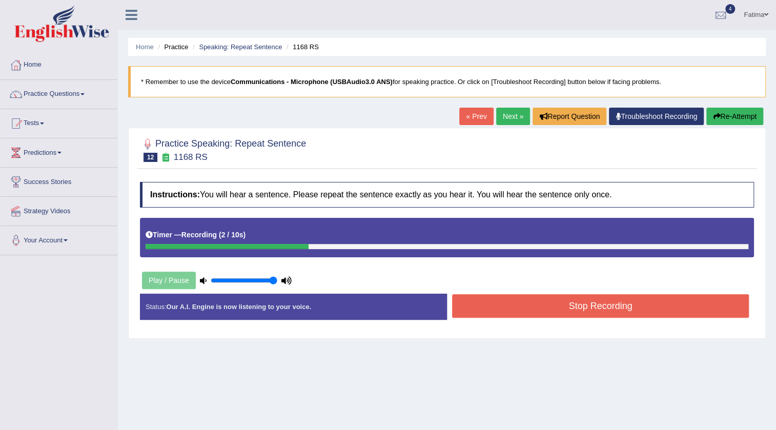
click at [562, 307] on button "Stop Recording" at bounding box center [600, 306] width 297 height 24
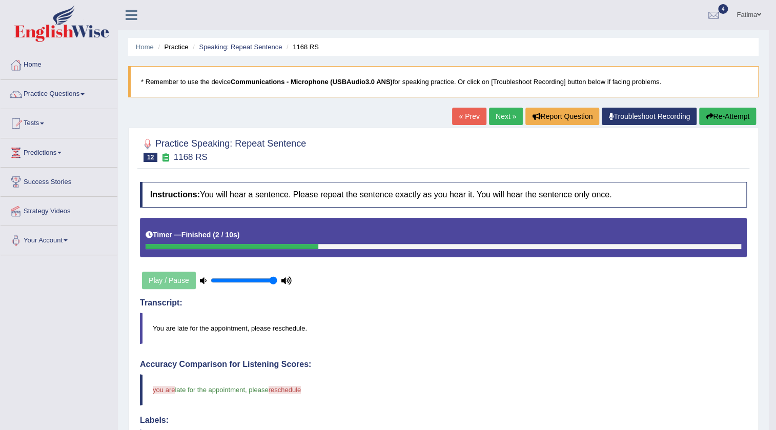
click at [494, 121] on link "Next »" at bounding box center [506, 116] width 34 height 17
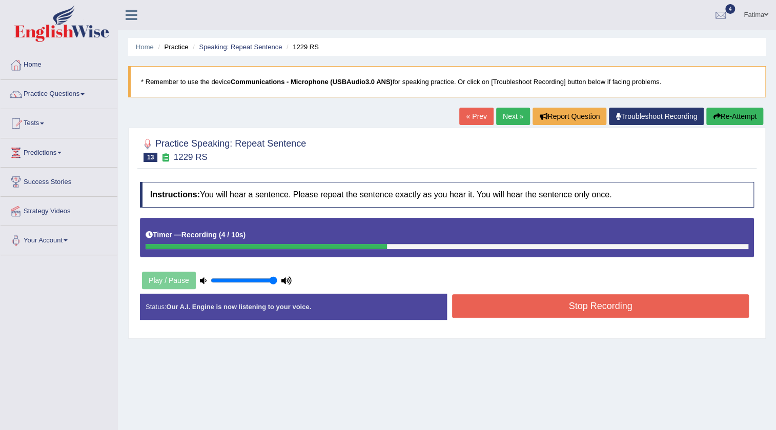
click at [535, 308] on button "Stop Recording" at bounding box center [600, 306] width 297 height 24
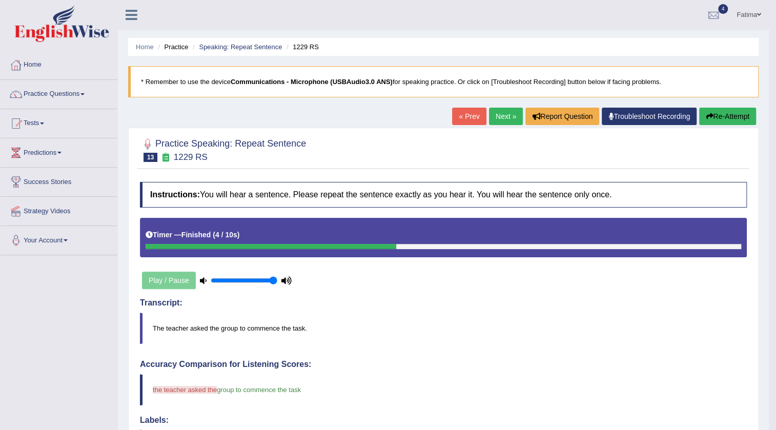
click at [499, 117] on link "Next »" at bounding box center [506, 116] width 34 height 17
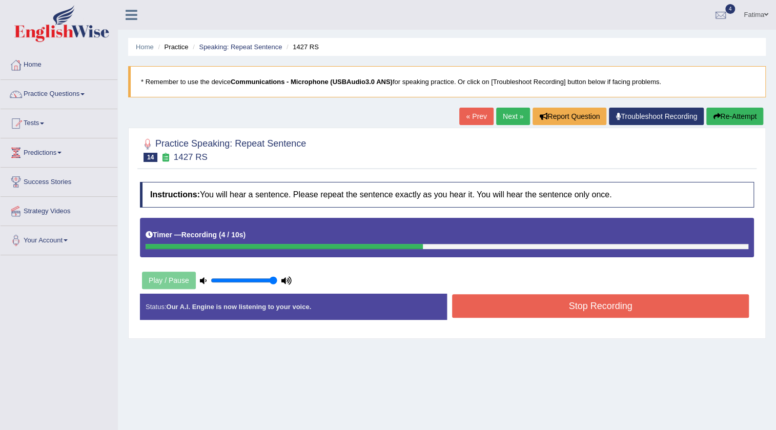
click at [543, 305] on button "Stop Recording" at bounding box center [600, 306] width 297 height 24
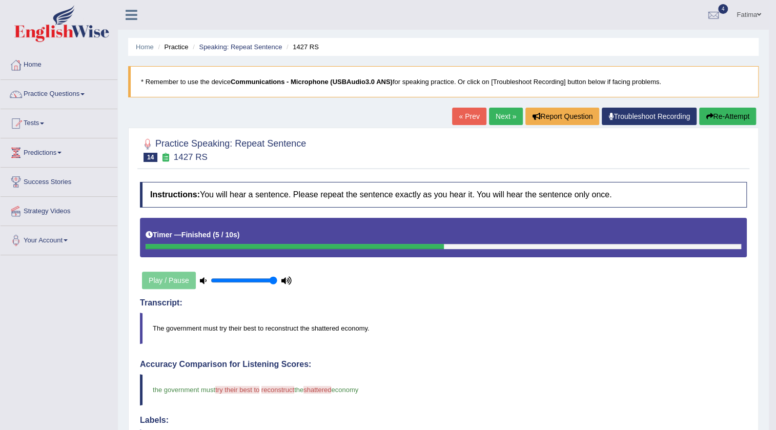
click at [498, 117] on link "Next »" at bounding box center [506, 116] width 34 height 17
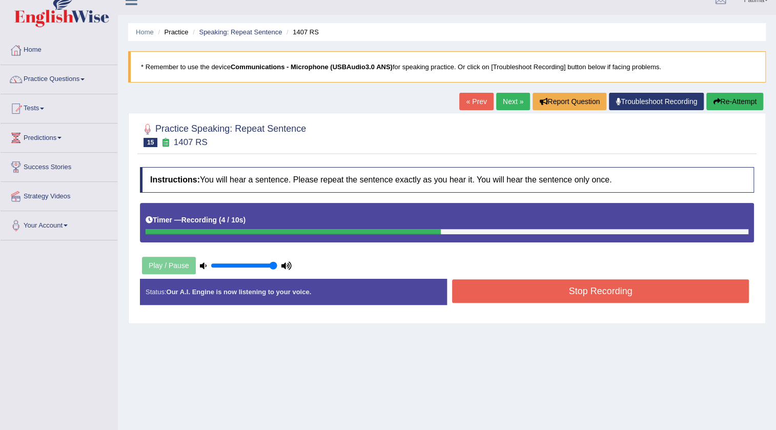
click at [605, 290] on button "Stop Recording" at bounding box center [600, 291] width 297 height 24
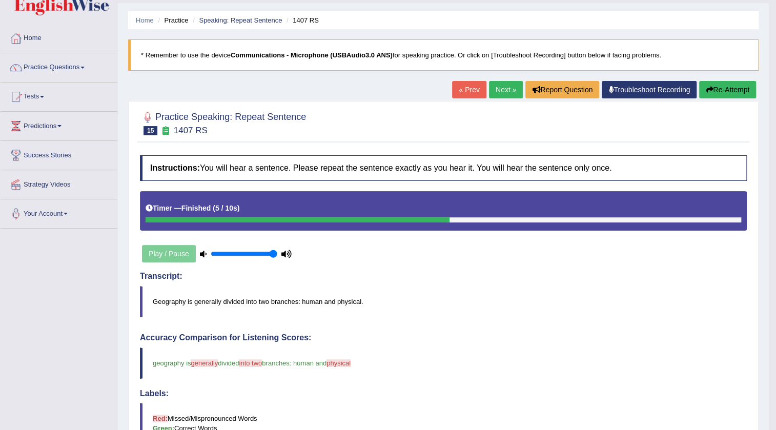
scroll to position [26, 0]
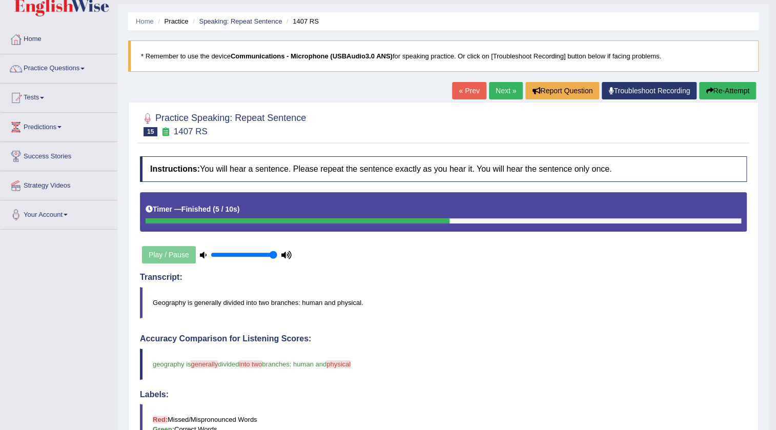
click at [492, 93] on link "Next »" at bounding box center [506, 90] width 34 height 17
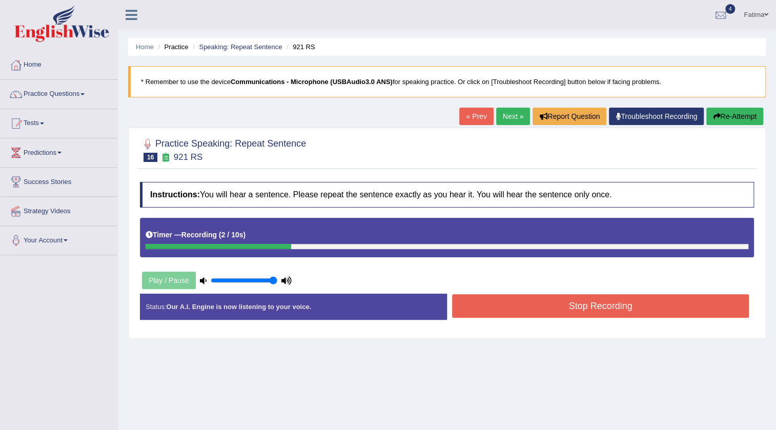
click at [513, 307] on button "Stop Recording" at bounding box center [600, 306] width 297 height 24
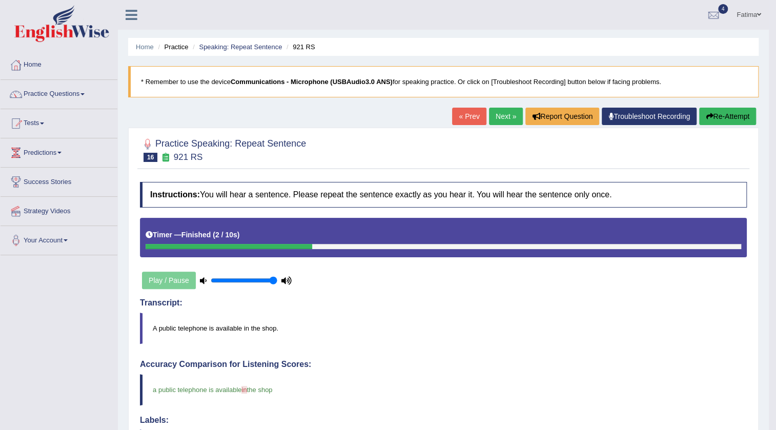
click at [495, 113] on link "Next »" at bounding box center [506, 116] width 34 height 17
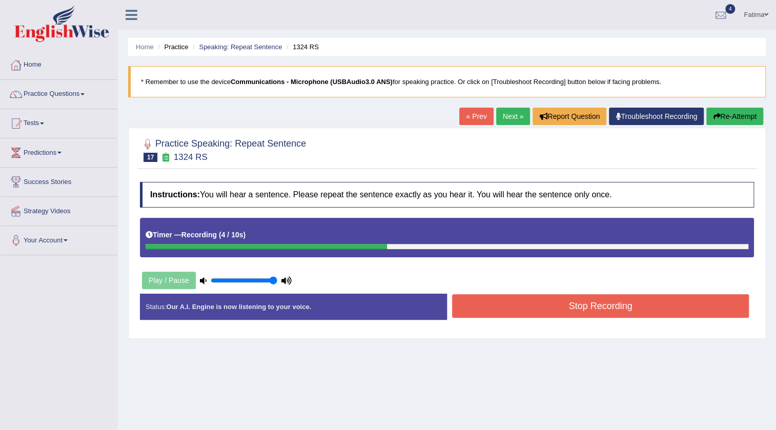
click at [538, 307] on button "Stop Recording" at bounding box center [600, 306] width 297 height 24
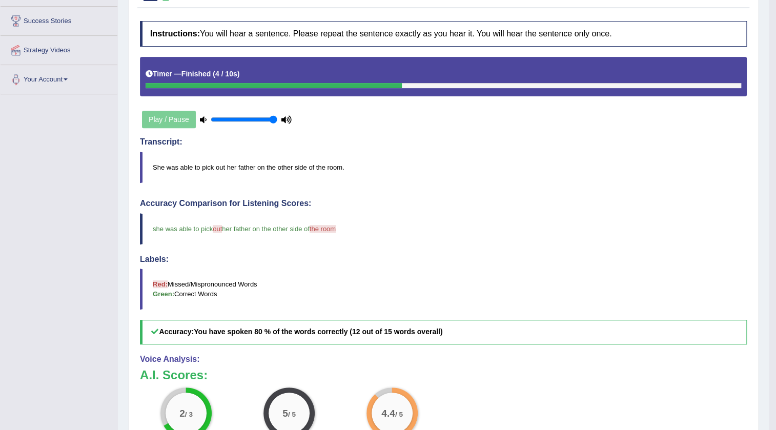
scroll to position [46, 0]
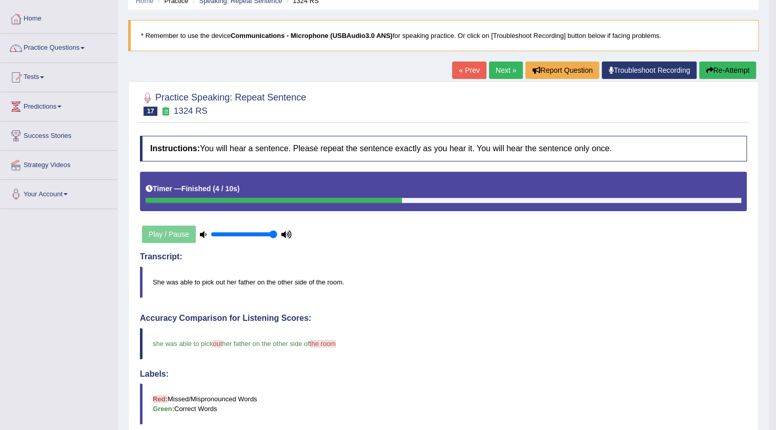
click at [499, 73] on link "Next »" at bounding box center [506, 70] width 34 height 17
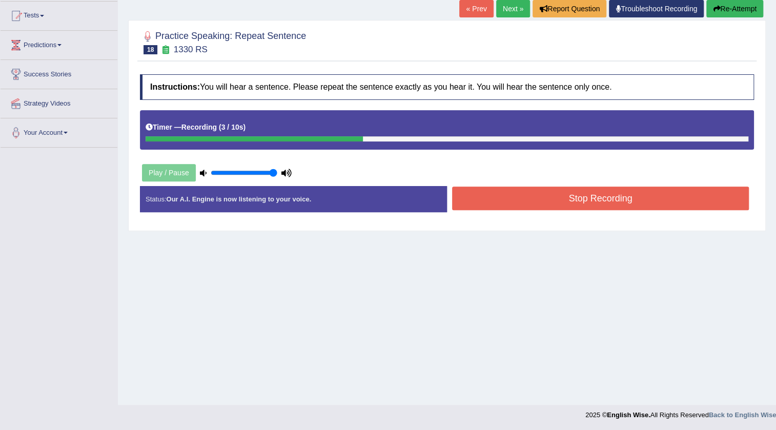
click at [559, 198] on button "Stop Recording" at bounding box center [600, 199] width 297 height 24
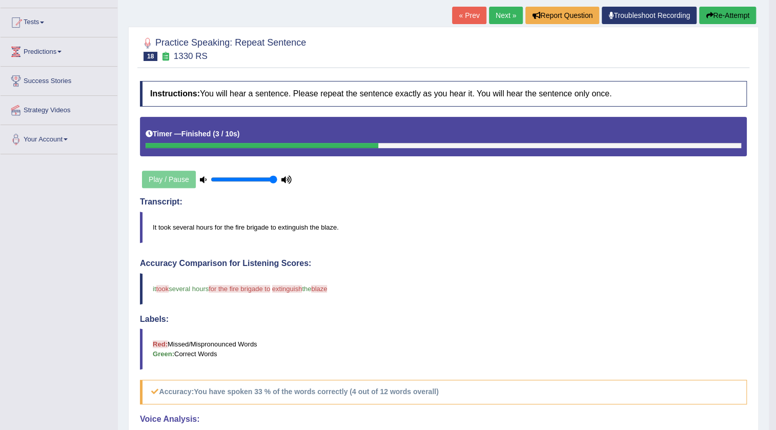
scroll to position [72, 0]
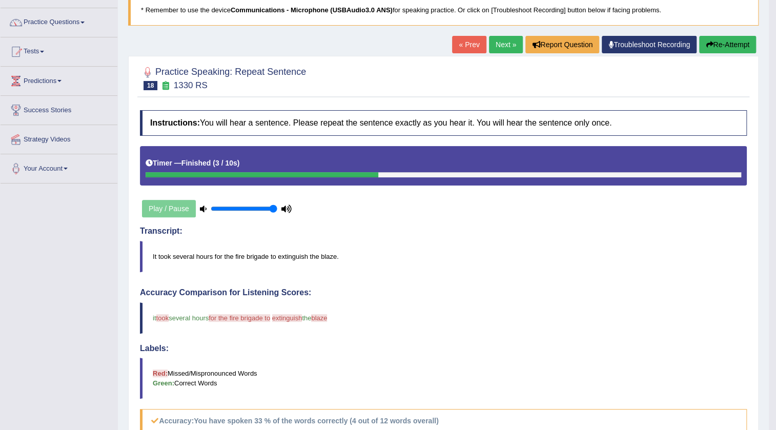
click at [499, 47] on link "Next »" at bounding box center [506, 44] width 34 height 17
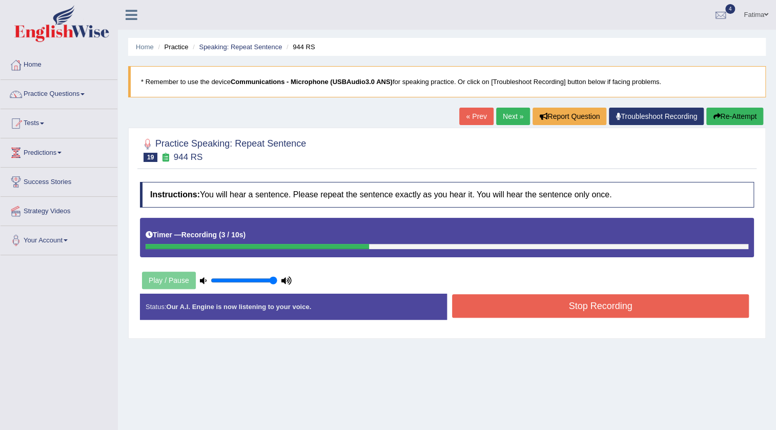
click at [518, 300] on button "Stop Recording" at bounding box center [600, 306] width 297 height 24
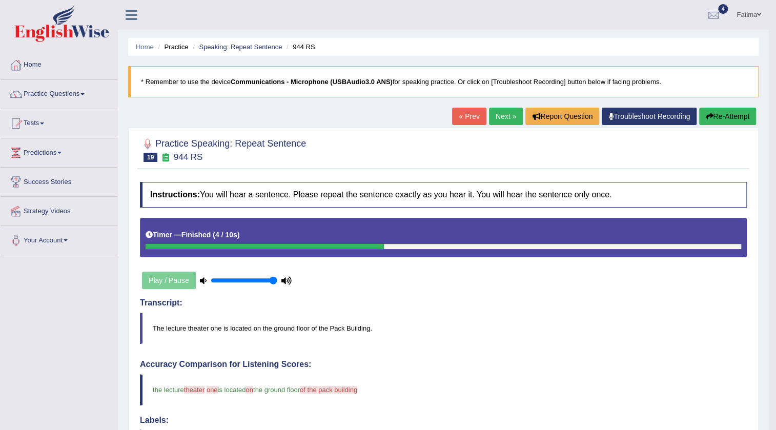
click at [504, 109] on link "Next »" at bounding box center [506, 116] width 34 height 17
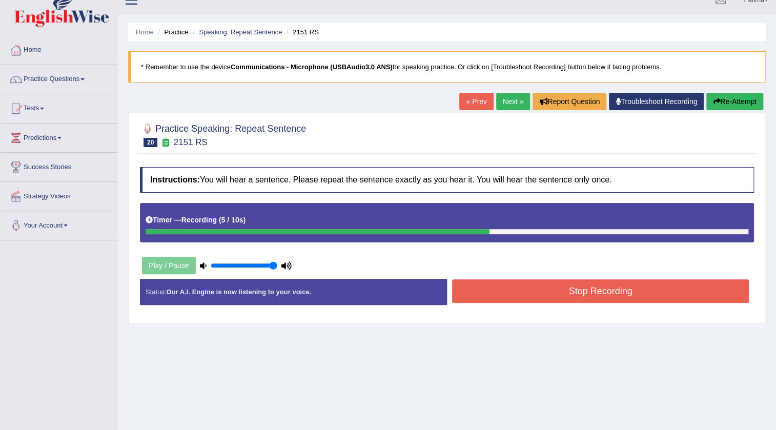
click at [525, 293] on button "Stop Recording" at bounding box center [600, 291] width 297 height 24
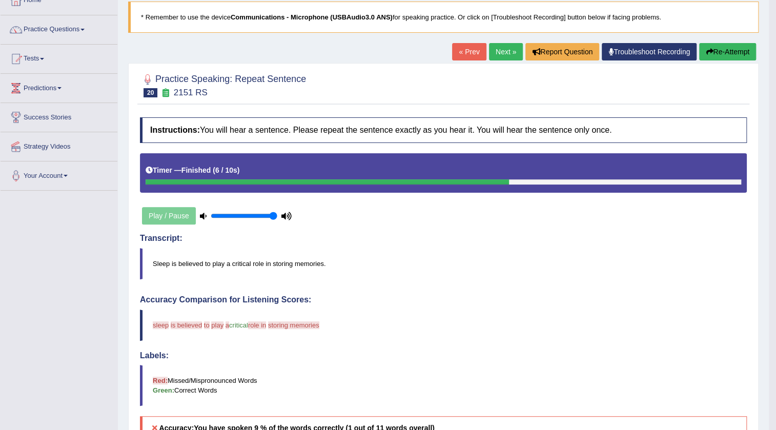
scroll to position [62, 0]
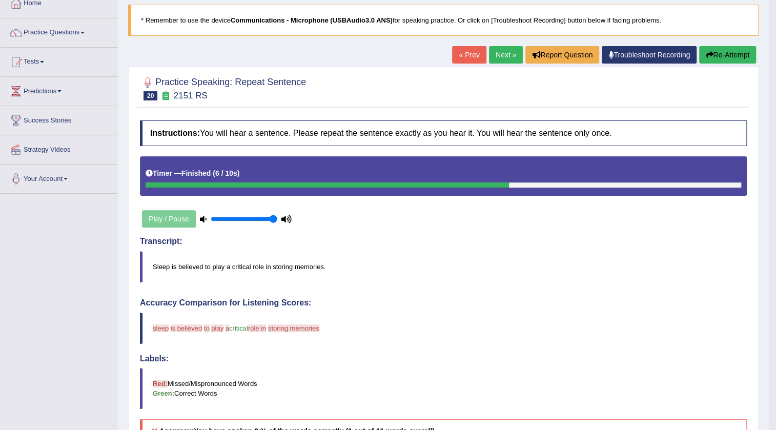
click at [730, 51] on button "Re-Attempt" at bounding box center [727, 54] width 57 height 17
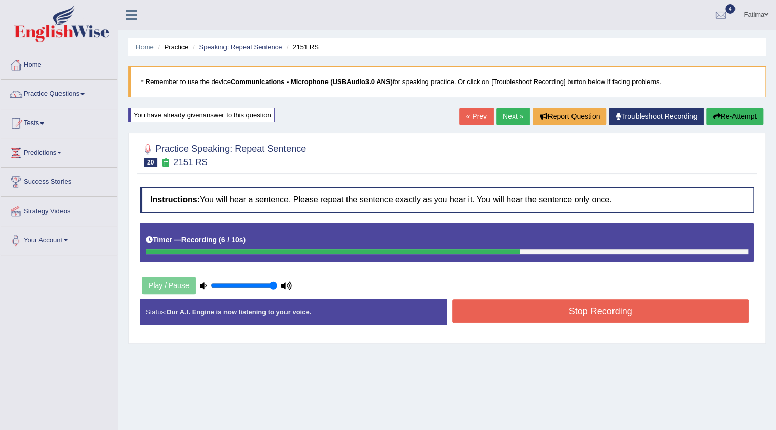
click at [503, 315] on button "Stop Recording" at bounding box center [600, 311] width 297 height 24
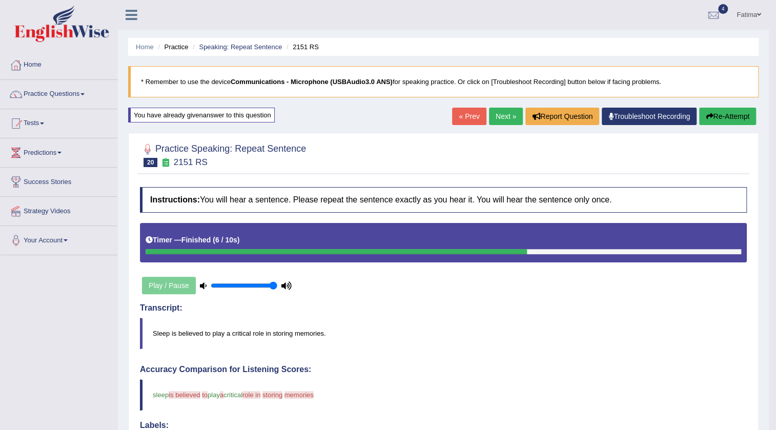
click at [718, 109] on button "Re-Attempt" at bounding box center [727, 116] width 57 height 17
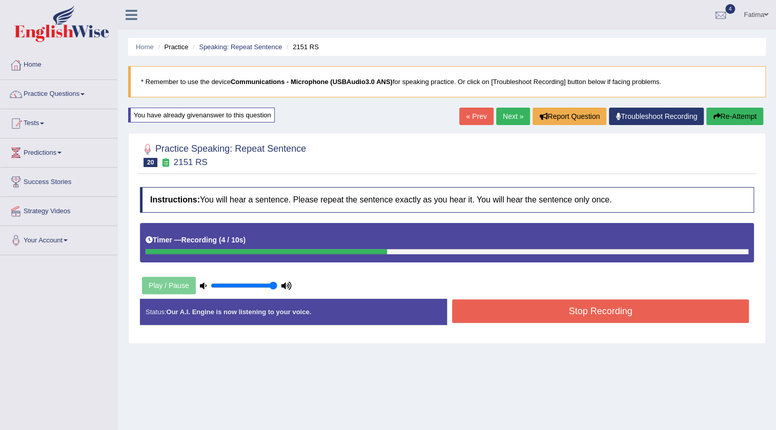
click at [540, 314] on button "Stop Recording" at bounding box center [600, 311] width 297 height 24
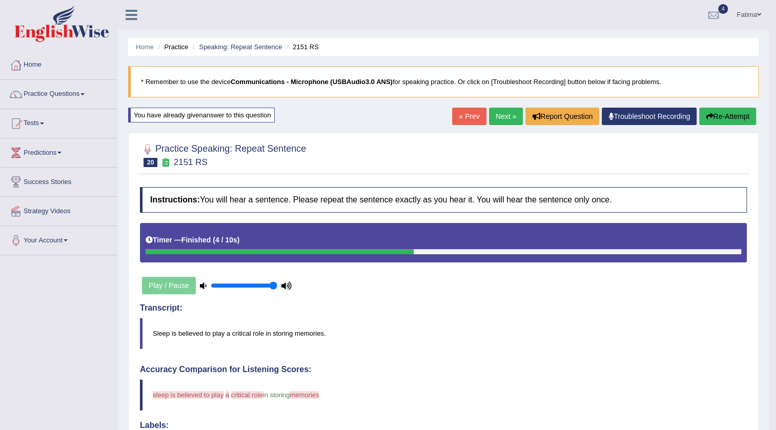
click at [724, 118] on button "Re-Attempt" at bounding box center [727, 116] width 57 height 17
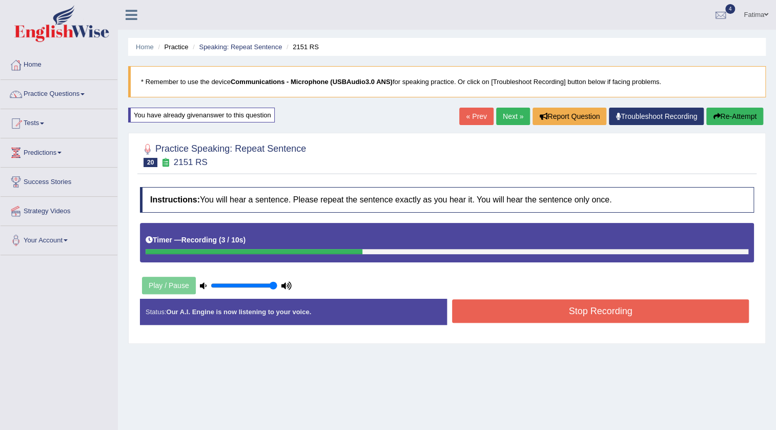
click at [553, 312] on button "Stop Recording" at bounding box center [600, 311] width 297 height 24
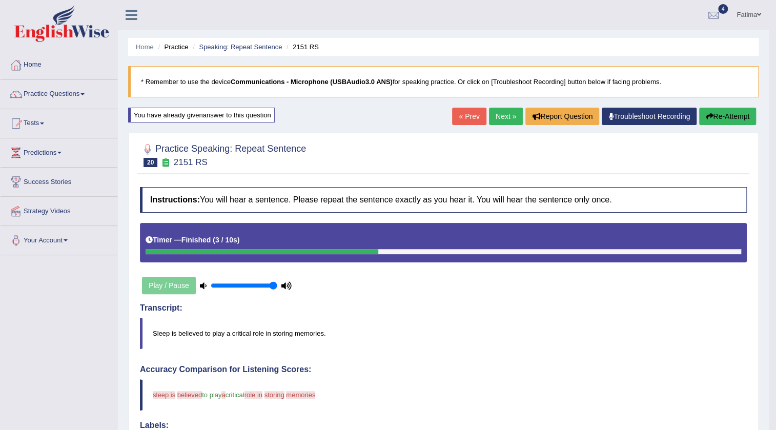
click at [503, 118] on link "Next »" at bounding box center [506, 116] width 34 height 17
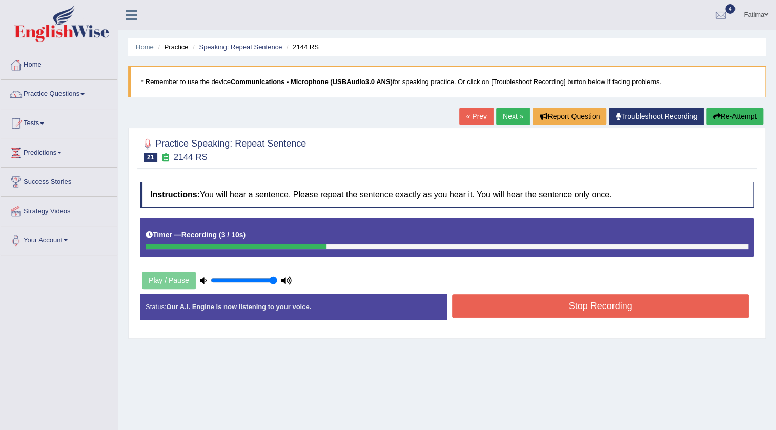
click at [575, 311] on button "Stop Recording" at bounding box center [600, 306] width 297 height 24
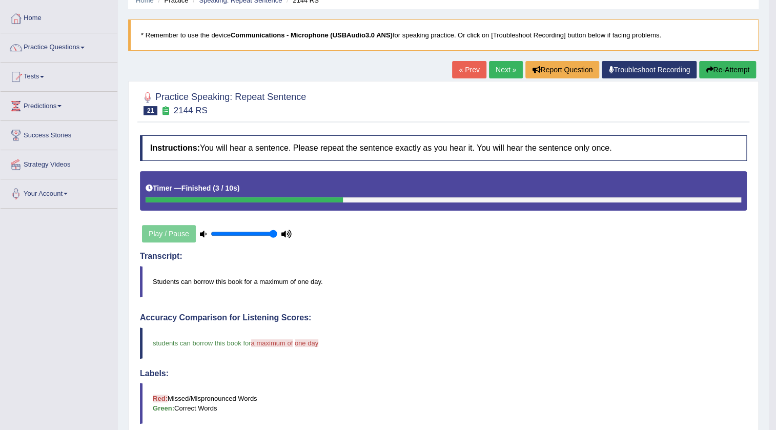
scroll to position [46, 0]
click at [498, 66] on link "Next »" at bounding box center [506, 70] width 34 height 17
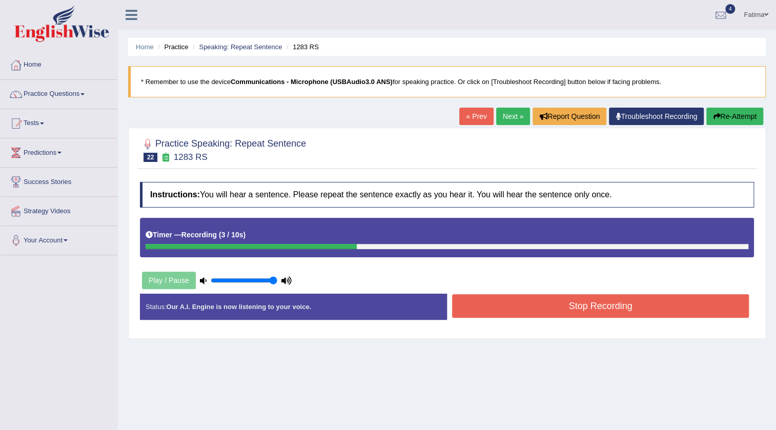
click at [519, 311] on button "Stop Recording" at bounding box center [600, 306] width 297 height 24
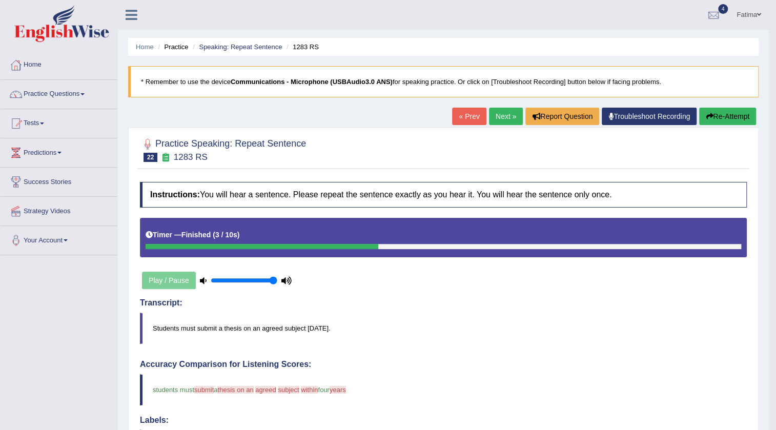
click at [512, 121] on link "Next »" at bounding box center [506, 116] width 34 height 17
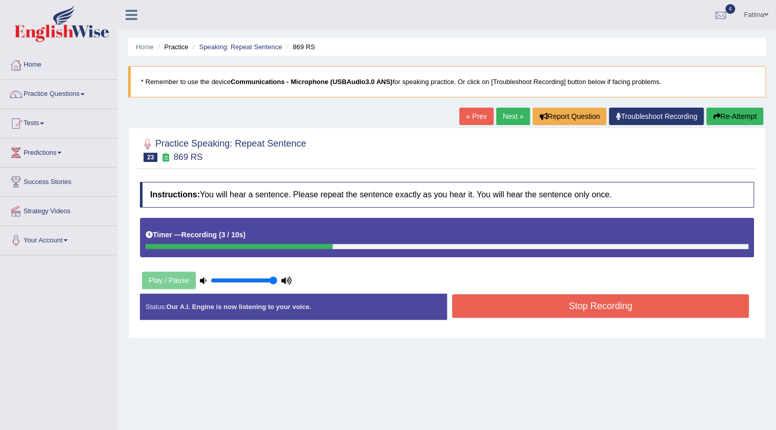
click at [561, 308] on button "Stop Recording" at bounding box center [600, 306] width 297 height 24
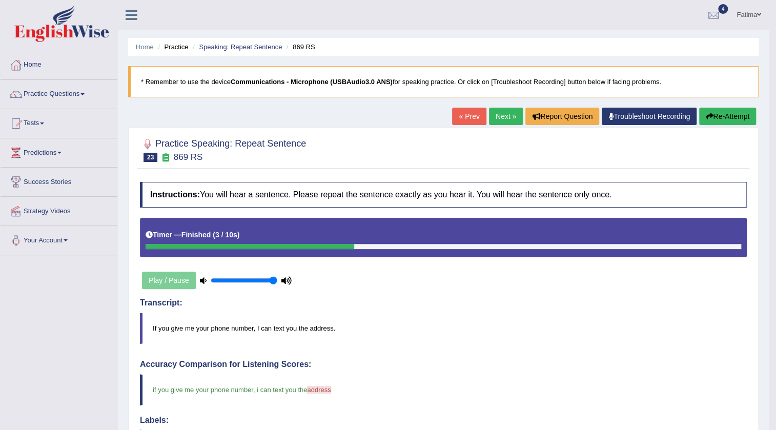
click at [502, 115] on link "Next »" at bounding box center [506, 116] width 34 height 17
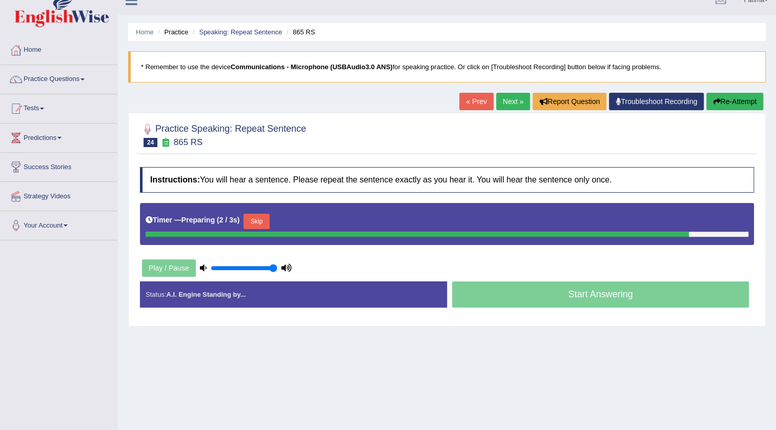
scroll to position [108, 0]
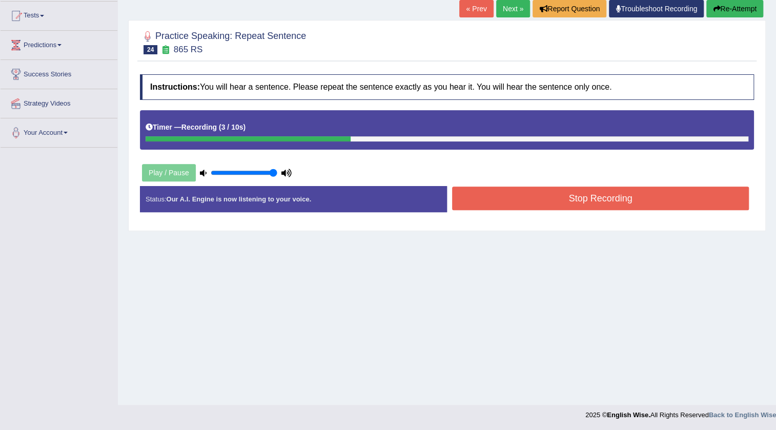
click at [525, 192] on button "Stop Recording" at bounding box center [600, 199] width 297 height 24
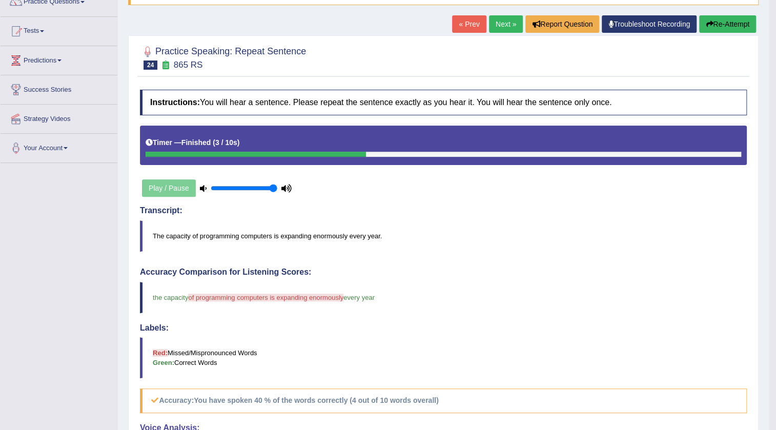
scroll to position [72, 0]
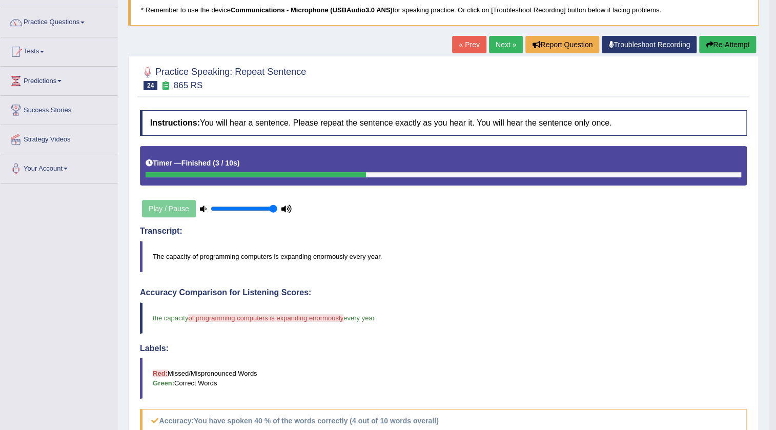
click at [713, 46] on button "Re-Attempt" at bounding box center [727, 44] width 57 height 17
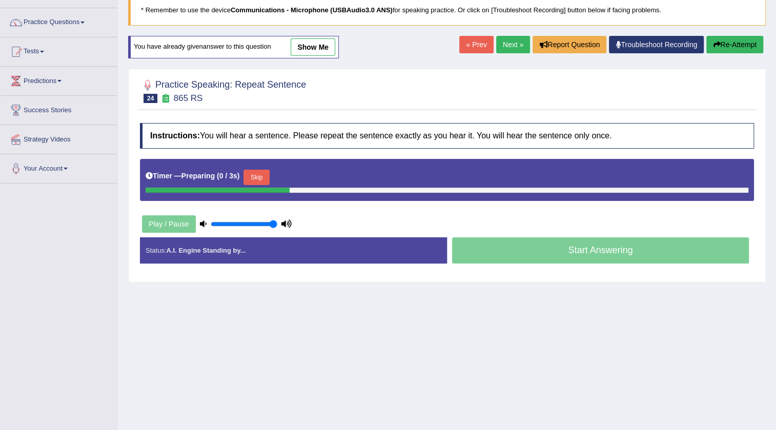
scroll to position [72, 0]
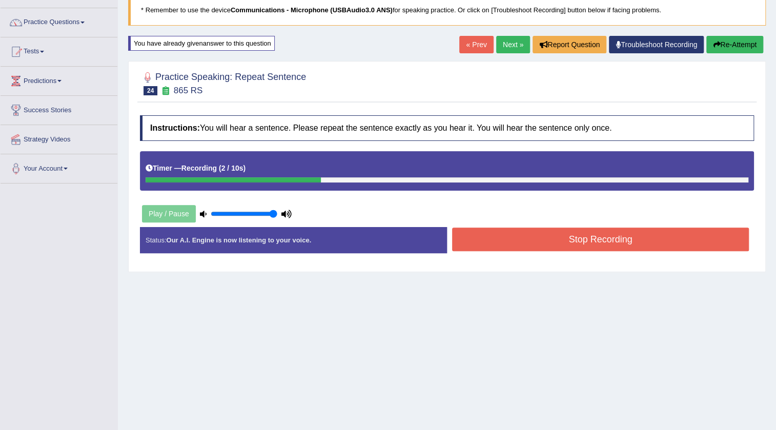
click at [530, 239] on button "Stop Recording" at bounding box center [600, 240] width 297 height 24
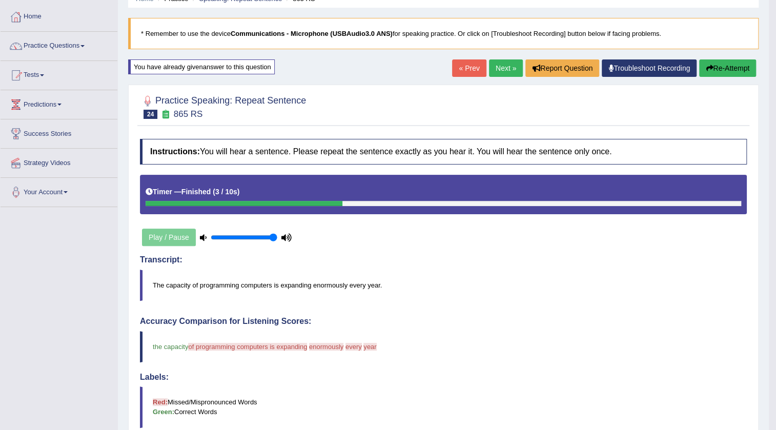
scroll to position [31, 0]
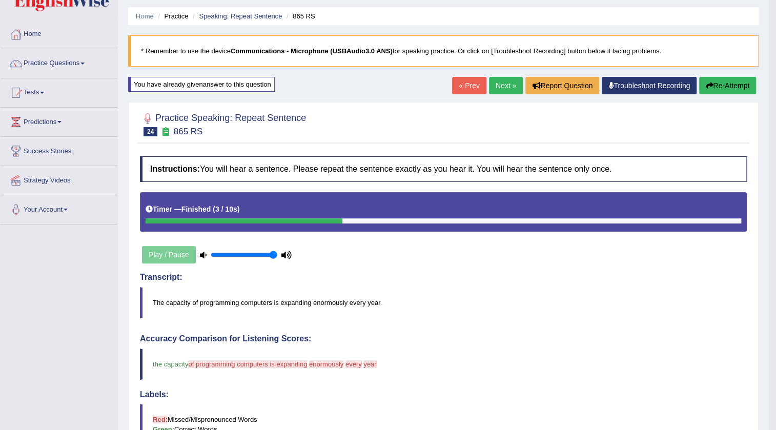
click at [503, 89] on link "Next »" at bounding box center [506, 85] width 34 height 17
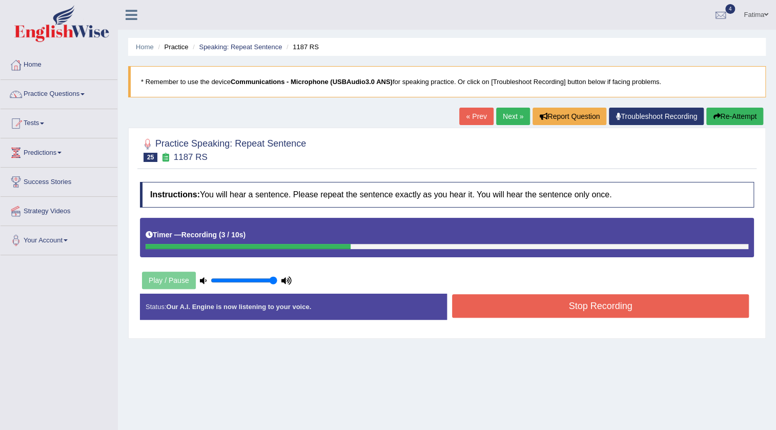
click at [538, 314] on button "Stop Recording" at bounding box center [600, 306] width 297 height 24
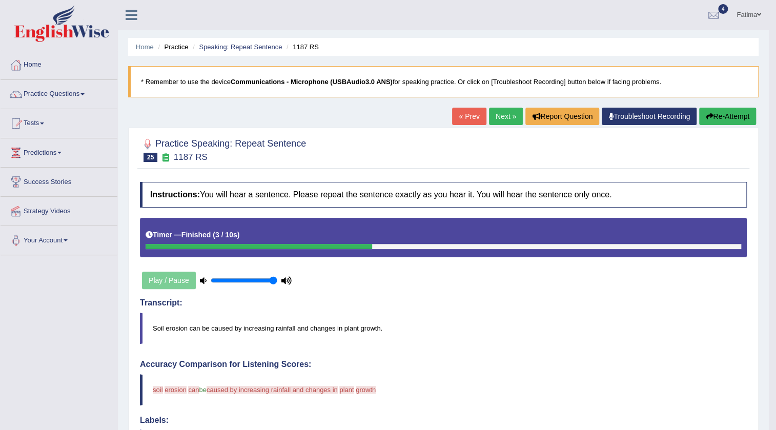
click at [716, 112] on button "Re-Attempt" at bounding box center [727, 116] width 57 height 17
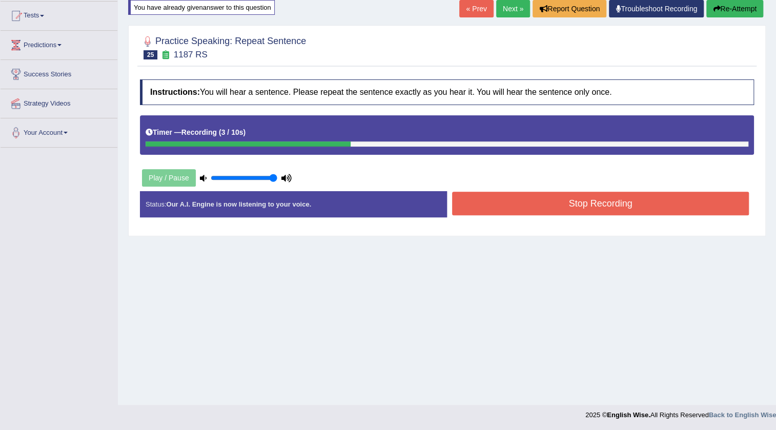
click at [519, 207] on button "Stop Recording" at bounding box center [600, 204] width 297 height 24
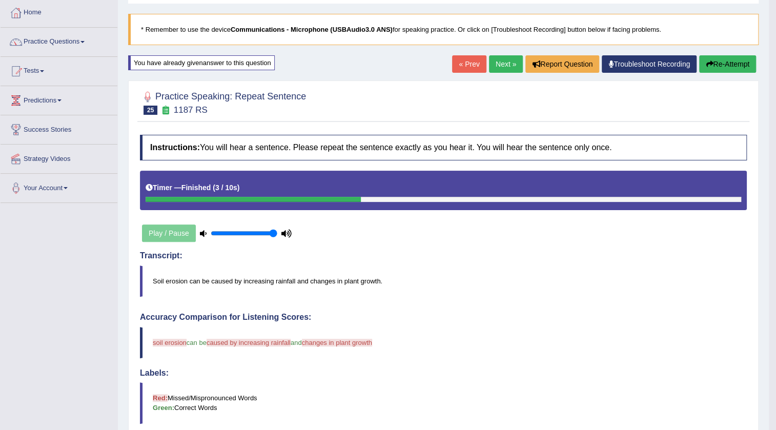
scroll to position [31, 0]
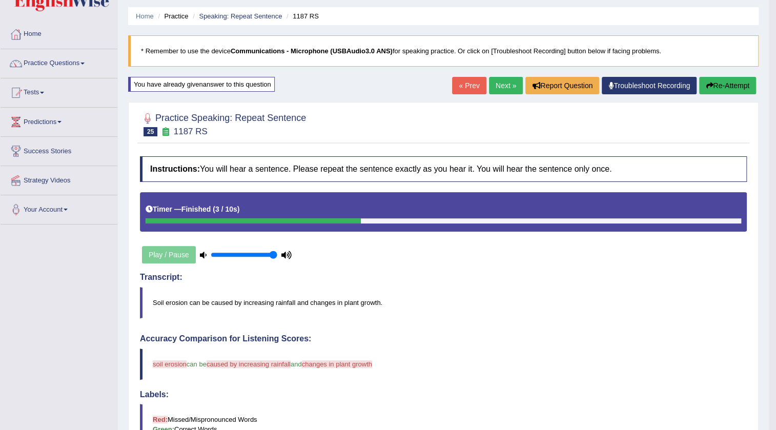
click at [721, 88] on button "Re-Attempt" at bounding box center [727, 85] width 57 height 17
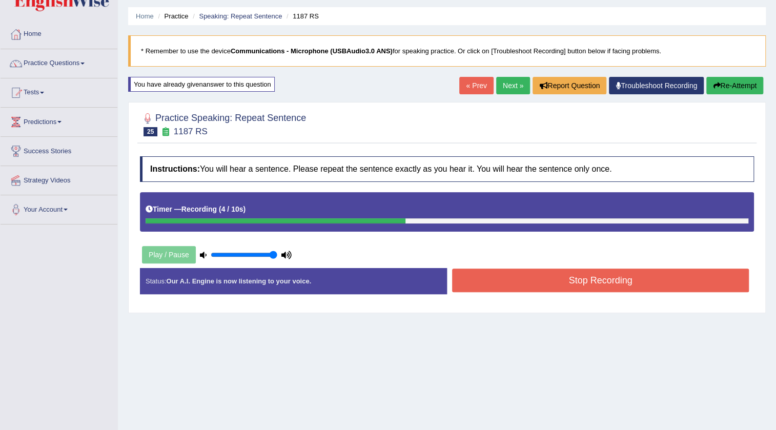
click at [472, 278] on button "Stop Recording" at bounding box center [600, 281] width 297 height 24
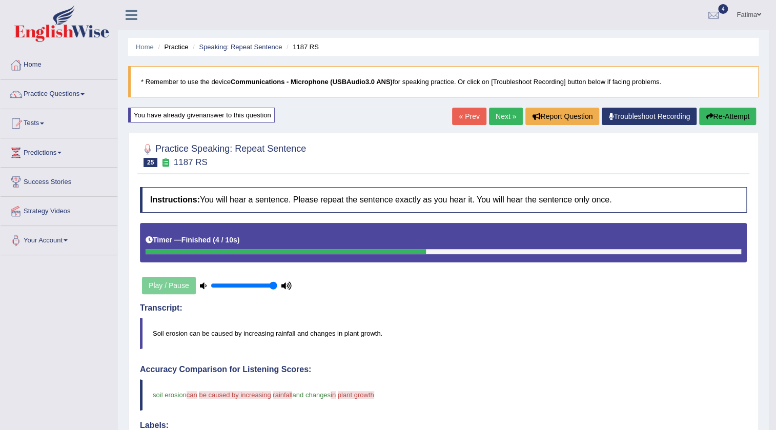
click at [502, 116] on link "Next »" at bounding box center [506, 116] width 34 height 17
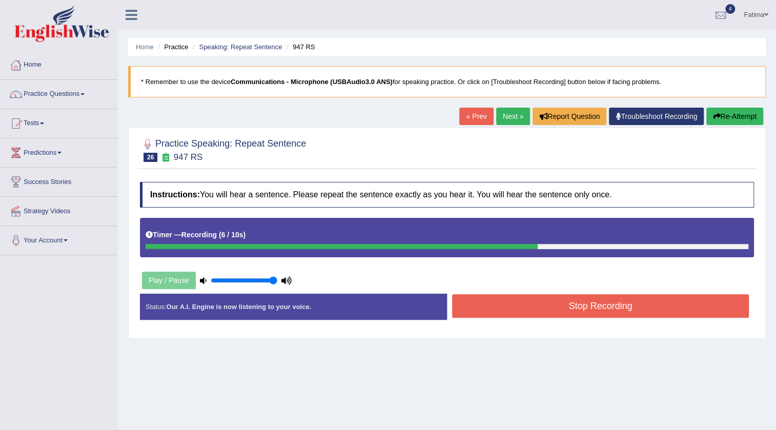
click at [481, 306] on button "Stop Recording" at bounding box center [600, 306] width 297 height 24
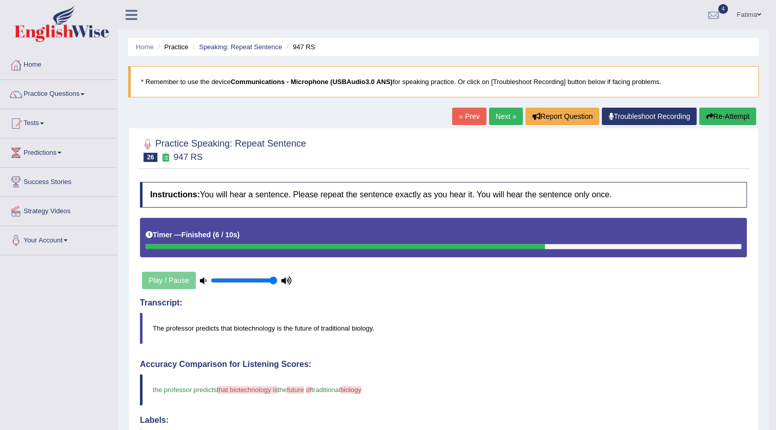
click at [736, 117] on button "Re-Attempt" at bounding box center [727, 116] width 57 height 17
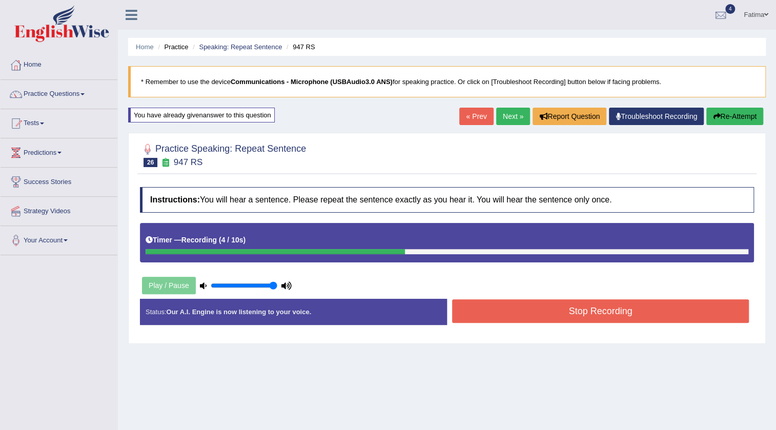
click at [501, 311] on button "Stop Recording" at bounding box center [600, 311] width 297 height 24
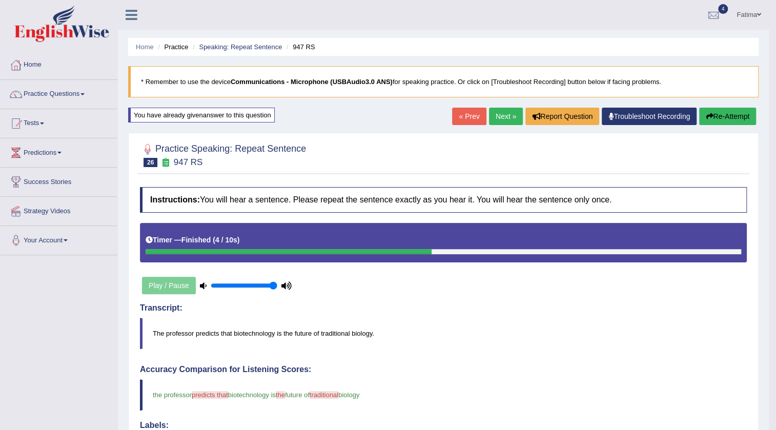
click at [494, 112] on link "Next »" at bounding box center [506, 116] width 34 height 17
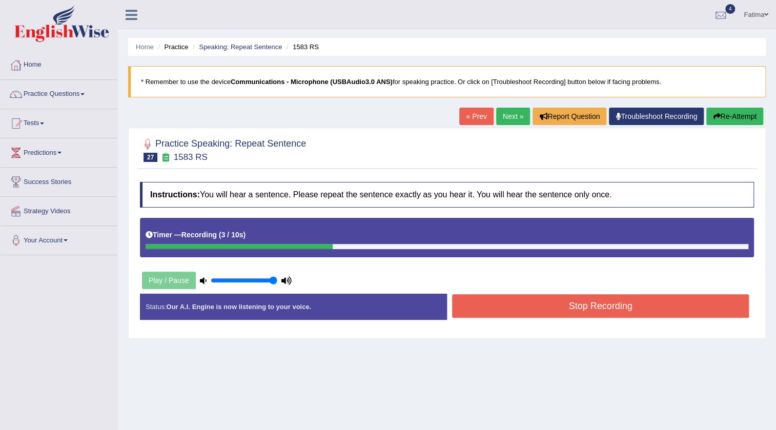
click at [602, 301] on button "Stop Recording" at bounding box center [600, 306] width 297 height 24
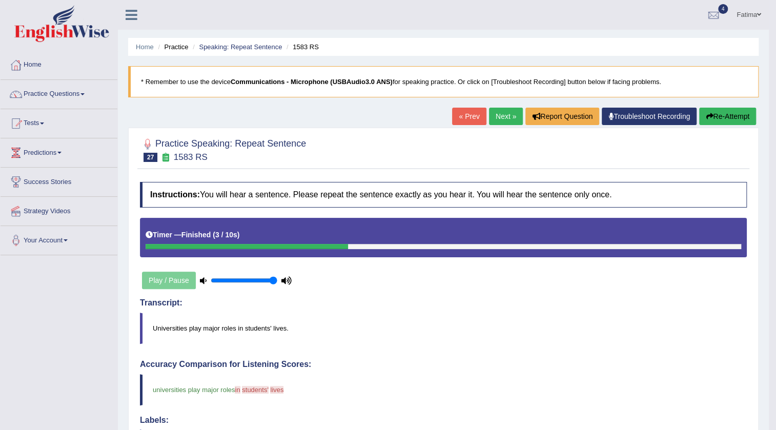
click at [499, 113] on link "Next »" at bounding box center [506, 116] width 34 height 17
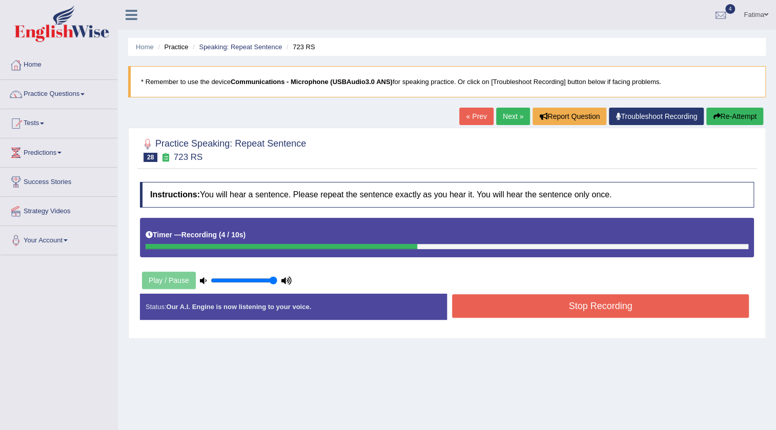
click at [509, 309] on button "Stop Recording" at bounding box center [600, 306] width 297 height 24
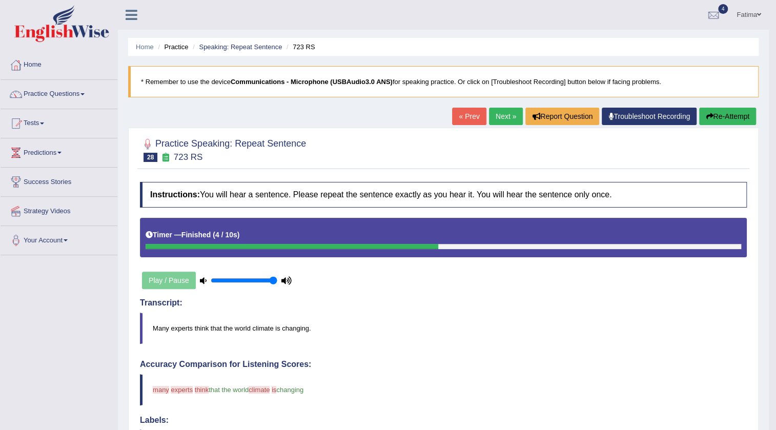
click at [499, 114] on link "Next »" at bounding box center [506, 116] width 34 height 17
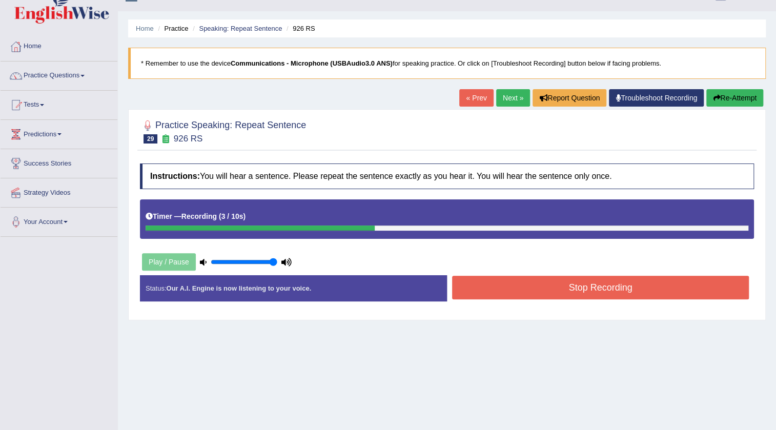
scroll to position [46, 0]
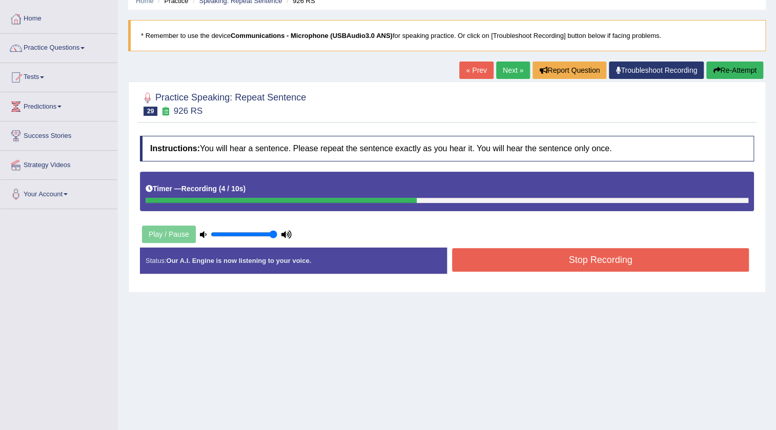
click at [504, 254] on button "Stop Recording" at bounding box center [600, 260] width 297 height 24
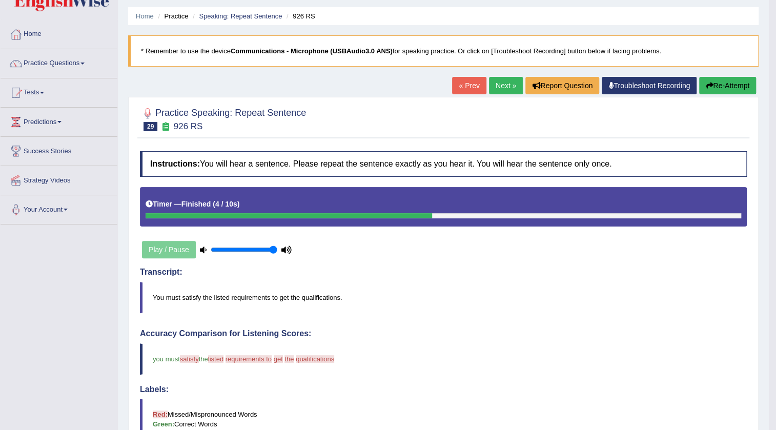
scroll to position [26, 0]
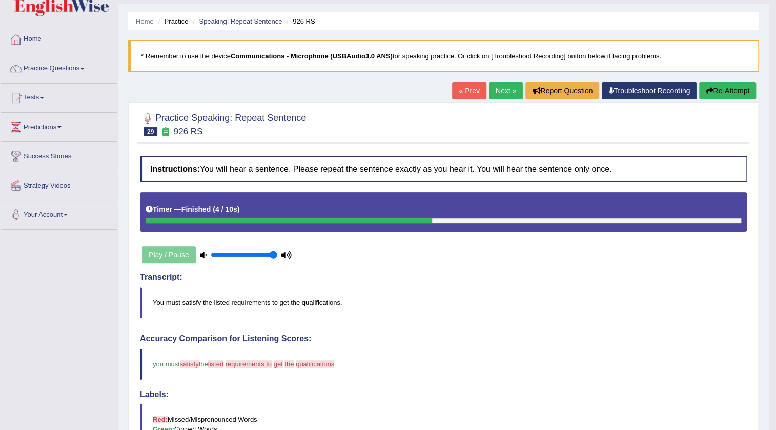
click at [501, 86] on link "Next »" at bounding box center [506, 90] width 34 height 17
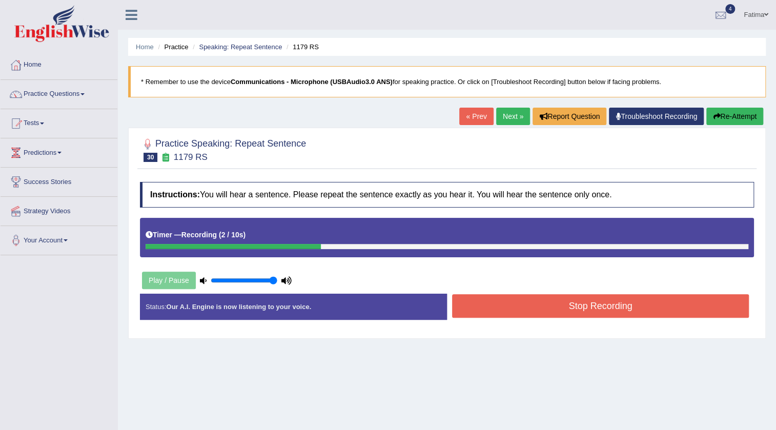
click at [493, 305] on button "Stop Recording" at bounding box center [600, 306] width 297 height 24
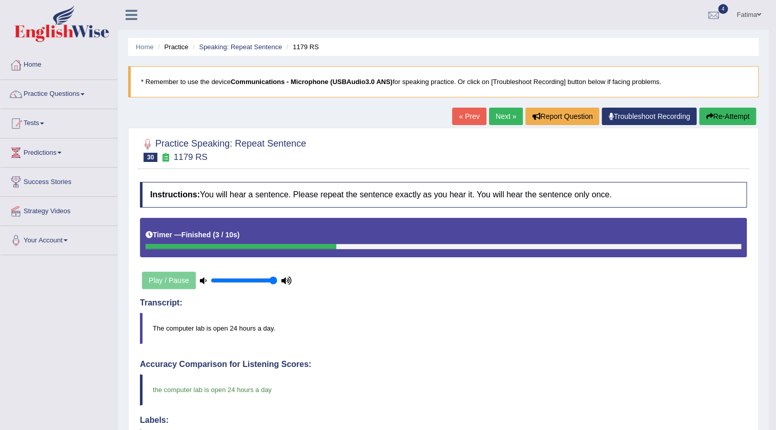
click at [503, 116] on link "Next »" at bounding box center [506, 116] width 34 height 17
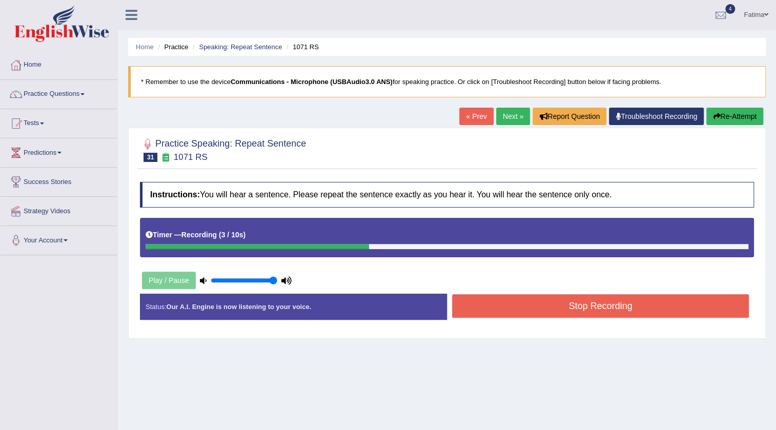
click at [524, 307] on button "Stop Recording" at bounding box center [600, 306] width 297 height 24
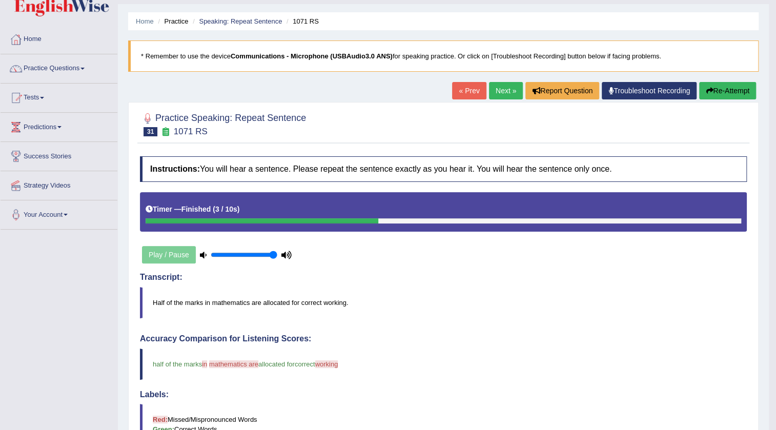
scroll to position [26, 0]
click at [500, 83] on link "Next »" at bounding box center [506, 90] width 34 height 17
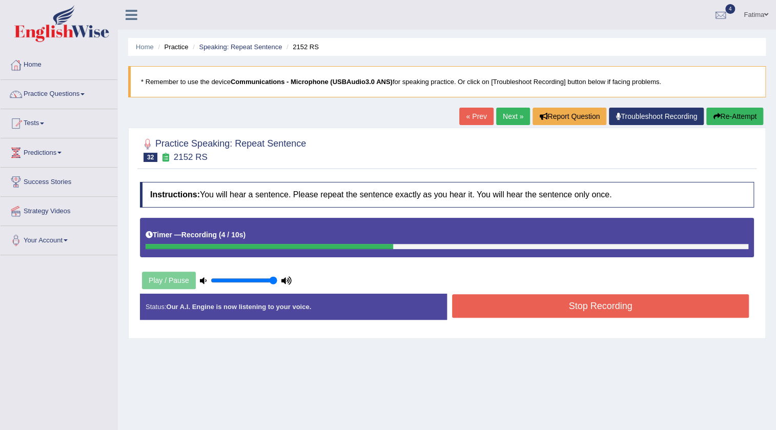
click at [384, 153] on div at bounding box center [447, 149] width 614 height 31
click at [560, 307] on button "Stop Recording" at bounding box center [600, 306] width 297 height 24
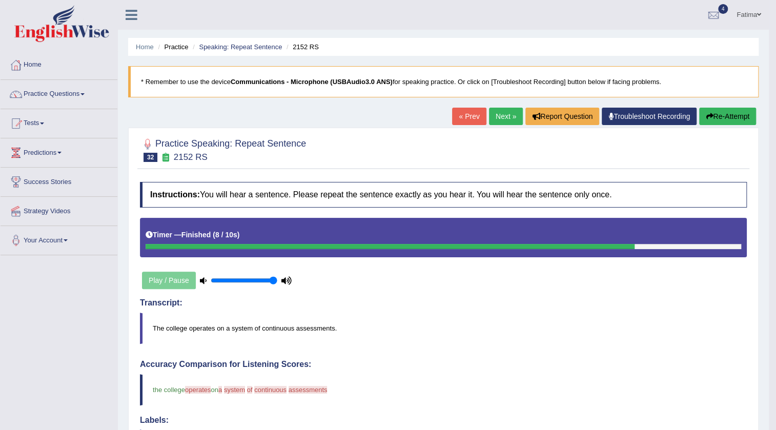
click at [500, 121] on link "Next »" at bounding box center [506, 116] width 34 height 17
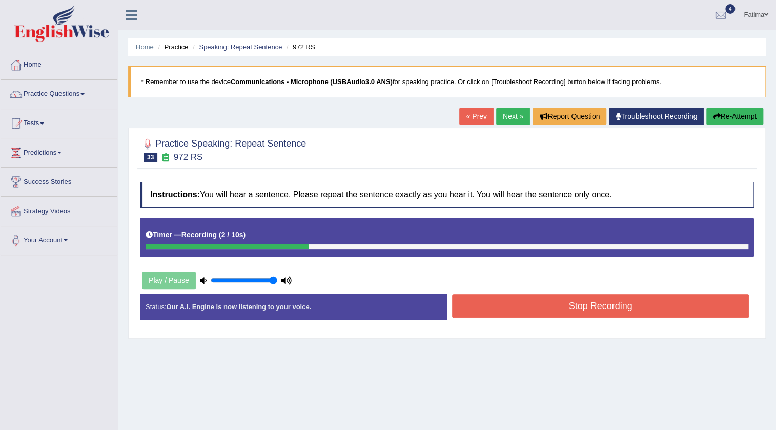
click at [593, 310] on button "Stop Recording" at bounding box center [600, 306] width 297 height 24
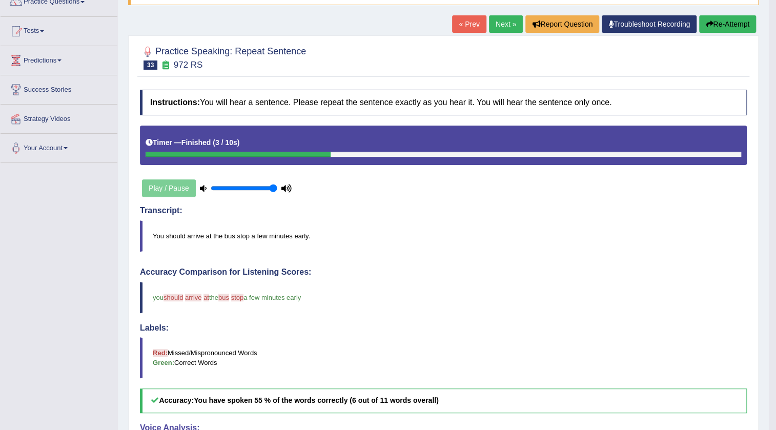
scroll to position [26, 0]
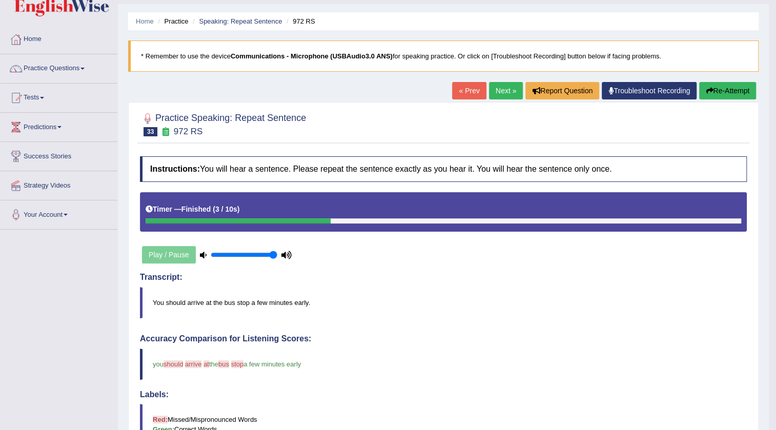
click at [499, 94] on link "Next »" at bounding box center [506, 90] width 34 height 17
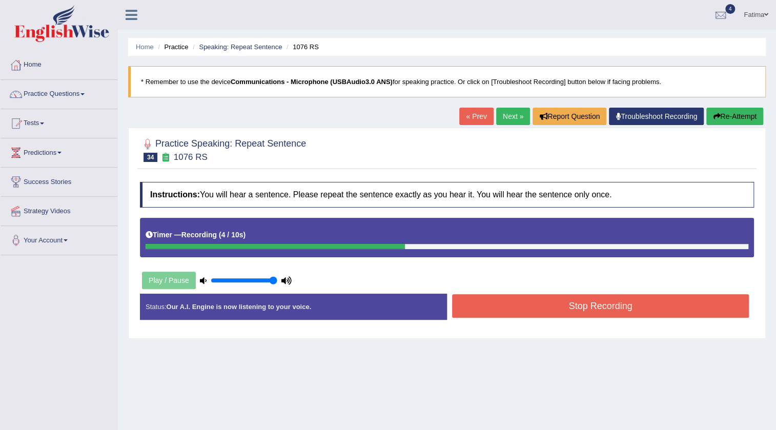
click at [560, 304] on button "Stop Recording" at bounding box center [600, 306] width 297 height 24
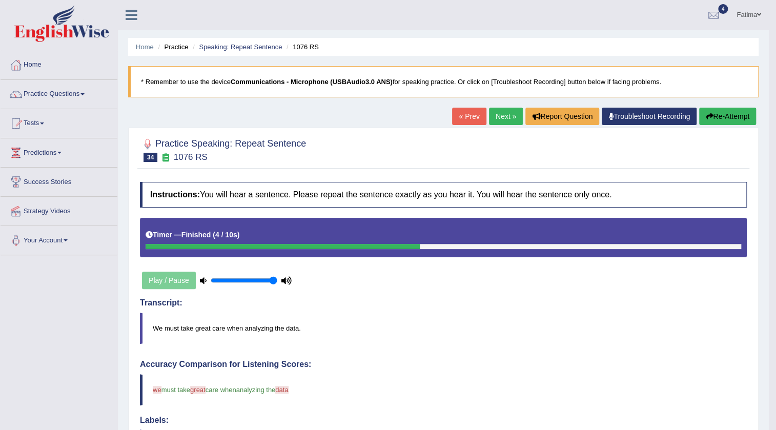
click at [502, 119] on link "Next »" at bounding box center [506, 116] width 34 height 17
